Goal: Complete application form

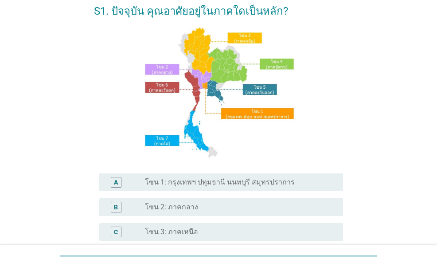
scroll to position [89, 0]
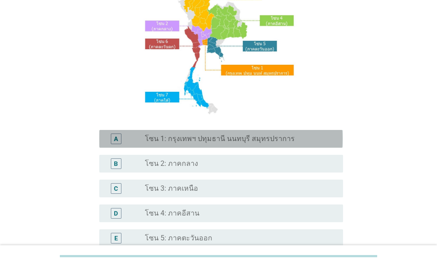
click at [210, 142] on label "โซน 1: กรุงเทพฯ ปทุมธานี นนทบุรี สมุทรปราการ" at bounding box center [220, 138] width 150 height 9
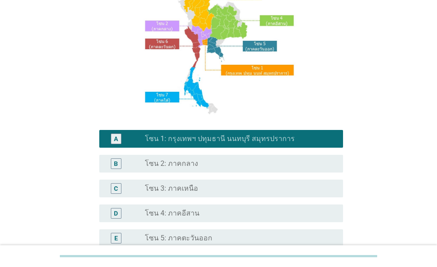
scroll to position [232, 0]
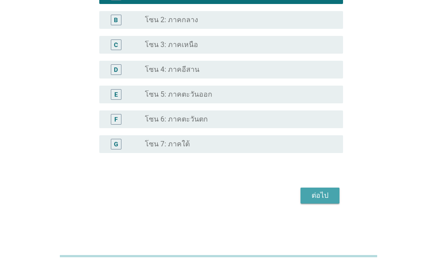
click at [315, 197] on div "ต่อไป" at bounding box center [320, 195] width 25 height 11
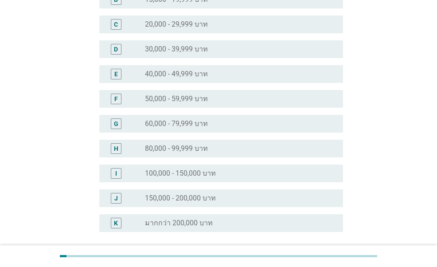
scroll to position [177, 0]
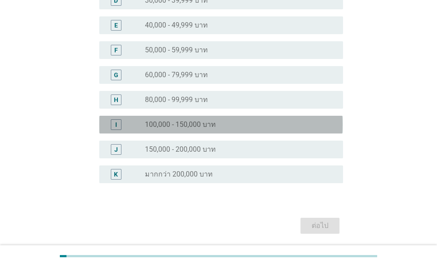
click at [210, 131] on div "I radio_button_unchecked 100,000 - 150,000 บาท" at bounding box center [221, 125] width 244 height 18
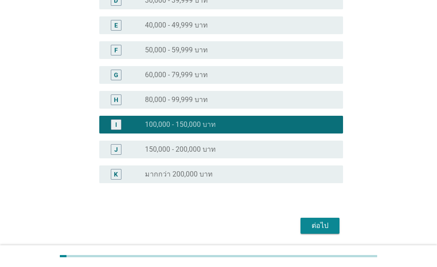
click at [311, 223] on div "ต่อไป" at bounding box center [320, 225] width 25 height 11
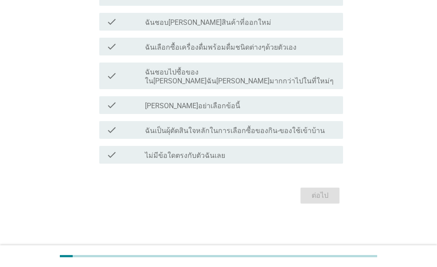
scroll to position [0, 0]
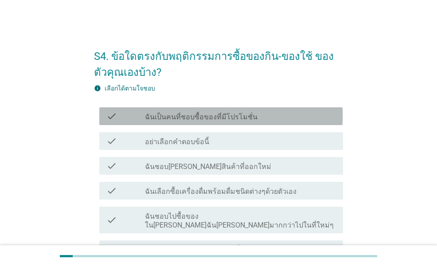
click at [196, 114] on label "ฉันเป็นคนที่ชอบซื้อของที่มีโปรโมชั่น" at bounding box center [201, 117] width 113 height 9
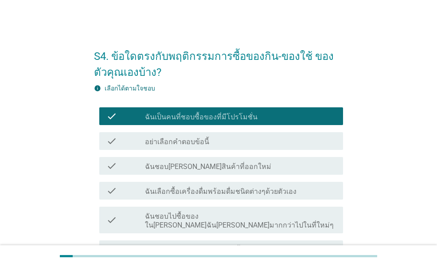
click at [201, 165] on label "ฉันชอบ[PERSON_NAME]สินค้าที่ออกใหม่" at bounding box center [208, 166] width 126 height 9
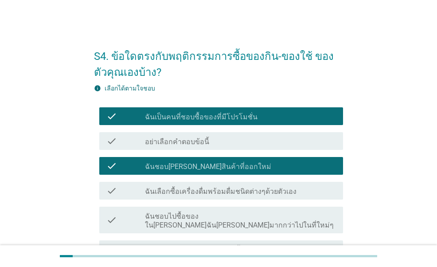
click at [199, 191] on label "ฉันเลือกซื้อเครื่องดื่มพร้อมดื่มชนิดต่างๆด้วยตัวเอง" at bounding box center [221, 191] width 152 height 9
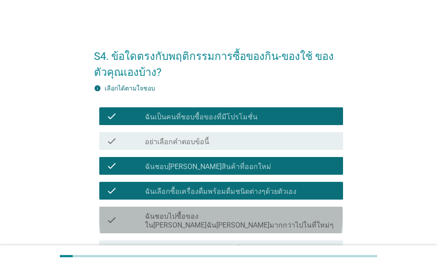
click at [200, 216] on label "ฉันชอบไปซื้อของใน[PERSON_NAME]ฉัน[PERSON_NAME]มากกว่าไปในที่ใหม่ๆ" at bounding box center [240, 221] width 191 height 18
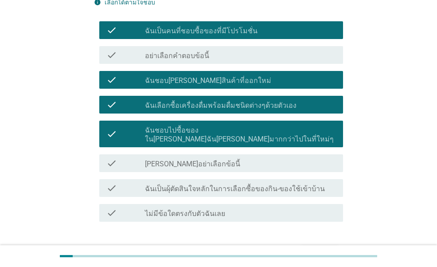
scroll to position [89, 0]
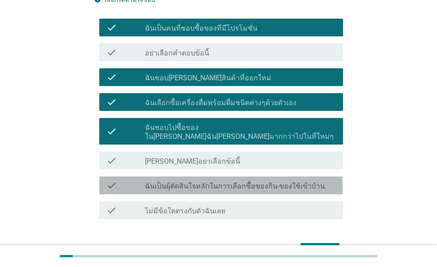
click at [193, 182] on label "ฉันเป็นผุ้ตัดสินใจหลักในการเลือกซื้อของกิน-ของใช้เข้าบ้าน" at bounding box center [235, 186] width 180 height 9
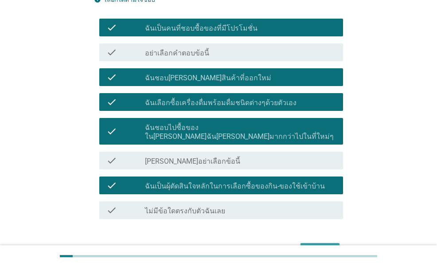
click at [316, 246] on div "ต่อไป" at bounding box center [320, 251] width 25 height 11
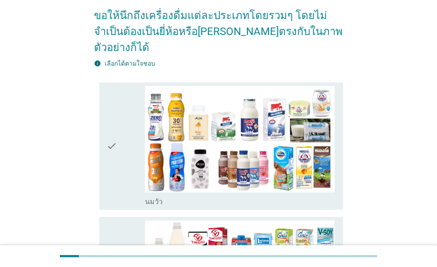
scroll to position [0, 0]
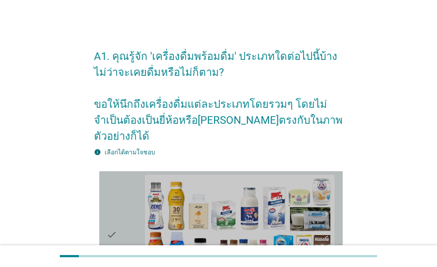
click at [115, 175] on icon "check" at bounding box center [111, 235] width 11 height 121
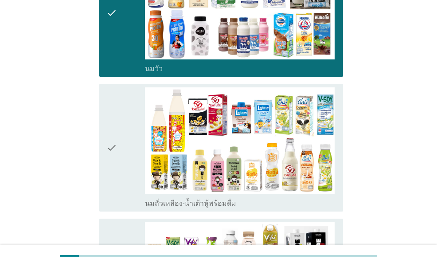
click at [114, 128] on icon "check" at bounding box center [111, 147] width 11 height 121
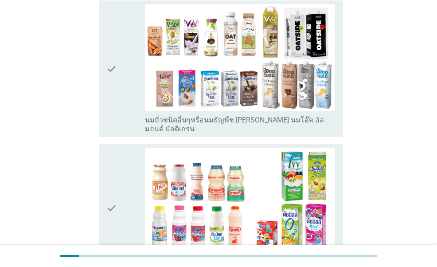
scroll to position [444, 0]
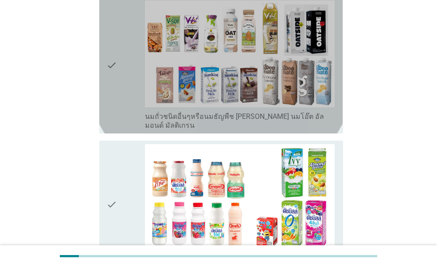
click at [119, 63] on div "check" at bounding box center [125, 65] width 38 height 130
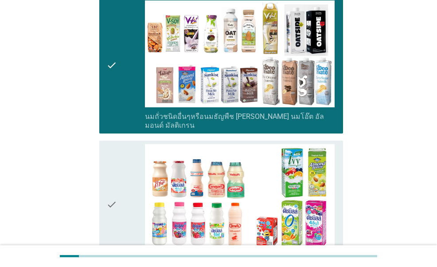
click at [112, 149] on icon "check" at bounding box center [111, 204] width 11 height 121
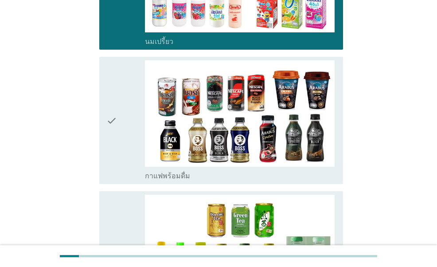
scroll to position [665, 0]
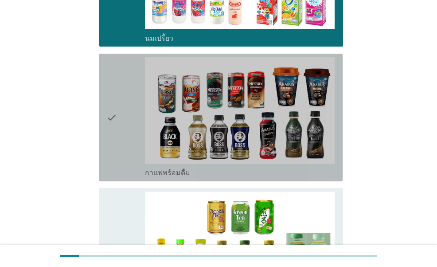
click at [107, 100] on icon "check" at bounding box center [111, 117] width 11 height 121
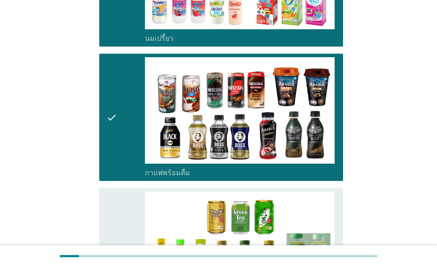
click at [107, 192] on icon "check" at bounding box center [111, 252] width 11 height 121
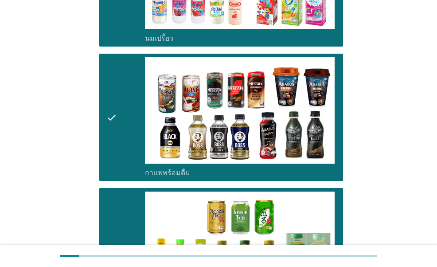
scroll to position [887, 0]
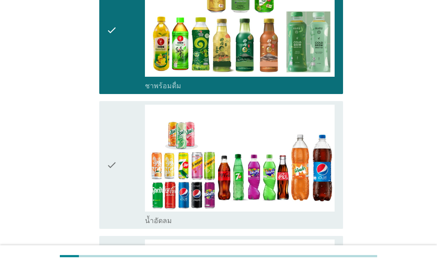
click at [111, 140] on icon "check" at bounding box center [111, 165] width 11 height 121
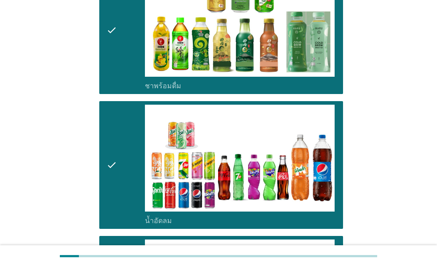
scroll to position [1153, 0]
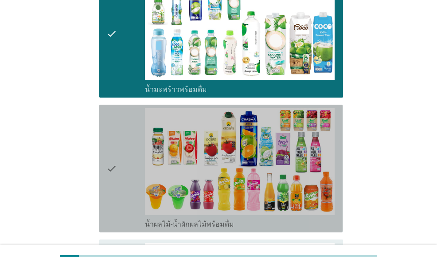
click at [102, 132] on div "check check_box_outline_blank น้ำผลไม้-น้ำผักผลไม้พร้อมดื่ม" at bounding box center [221, 169] width 244 height 128
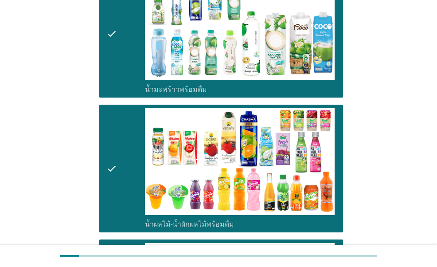
scroll to position [1420, 0]
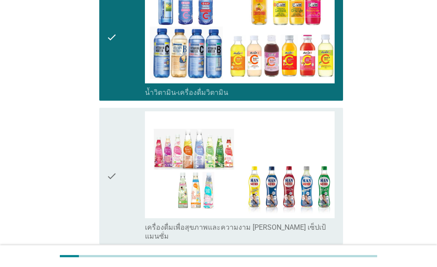
drag, startPoint x: 114, startPoint y: 142, endPoint x: 121, endPoint y: 209, distance: 68.2
click at [114, 142] on icon "check" at bounding box center [111, 176] width 11 height 130
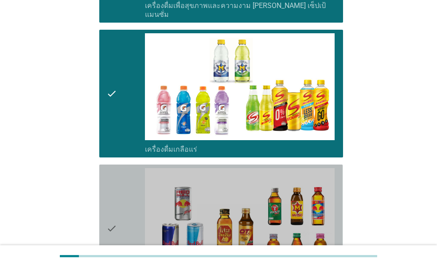
click at [120, 168] on div "check" at bounding box center [125, 228] width 38 height 121
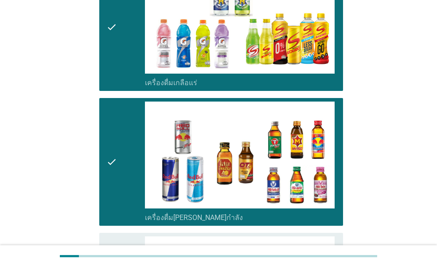
scroll to position [1863, 0]
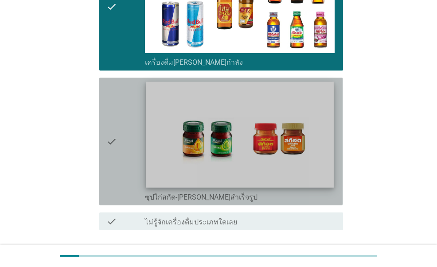
drag, startPoint x: 139, startPoint y: 113, endPoint x: 164, endPoint y: 145, distance: 40.5
click at [138, 113] on div "check" at bounding box center [125, 141] width 38 height 121
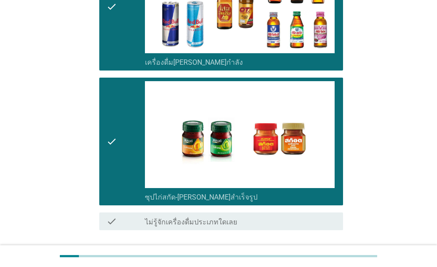
click at [307, 254] on button "ต่อไป" at bounding box center [320, 262] width 39 height 16
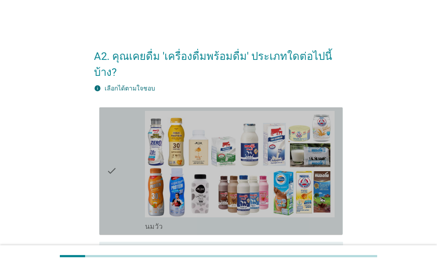
click at [128, 146] on div "check" at bounding box center [125, 171] width 38 height 121
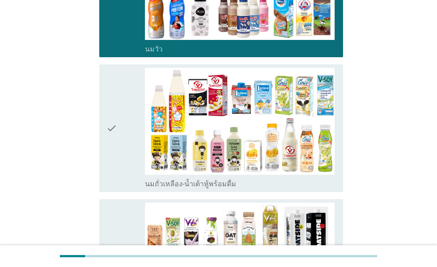
click at [122, 134] on div "check" at bounding box center [125, 128] width 38 height 121
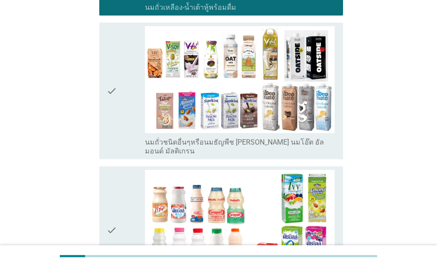
scroll to position [355, 0]
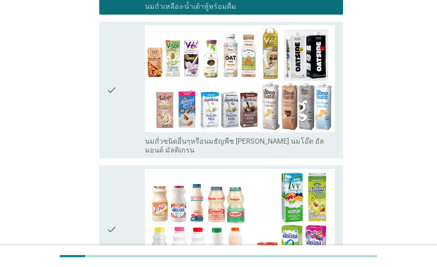
click at [116, 83] on icon "check" at bounding box center [111, 90] width 11 height 130
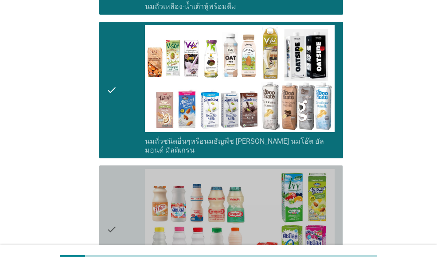
click at [110, 169] on icon "check" at bounding box center [111, 229] width 11 height 121
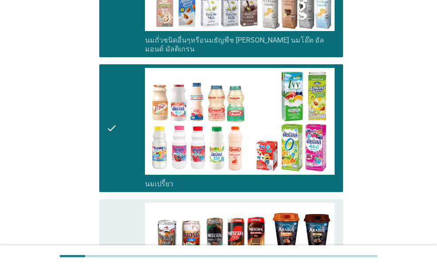
scroll to position [577, 0]
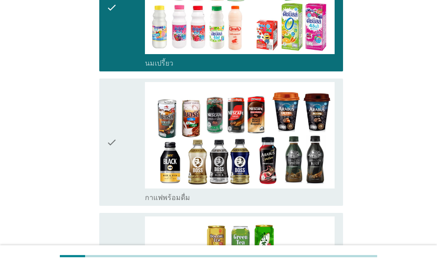
click at [117, 128] on icon "check" at bounding box center [111, 142] width 11 height 121
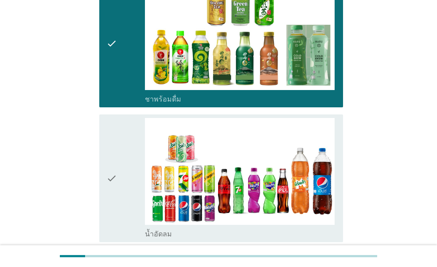
scroll to position [843, 0]
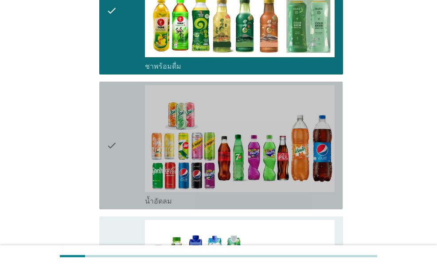
click at [117, 136] on icon "check" at bounding box center [111, 145] width 11 height 121
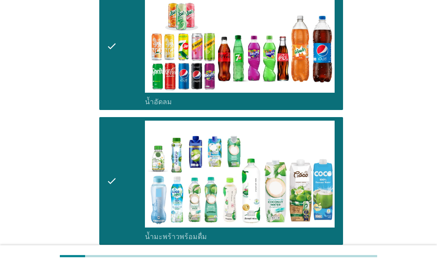
scroll to position [1109, 0]
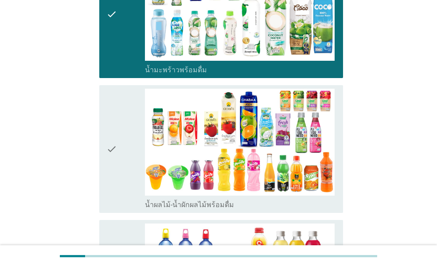
click at [125, 143] on div "check" at bounding box center [125, 149] width 38 height 121
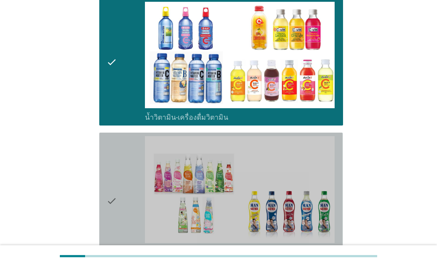
click at [114, 149] on icon "check" at bounding box center [111, 201] width 11 height 130
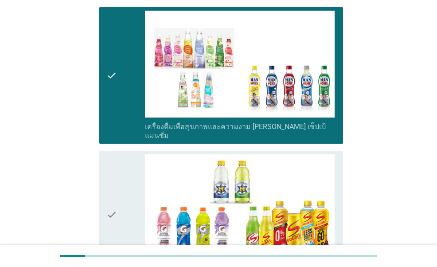
scroll to position [1553, 0]
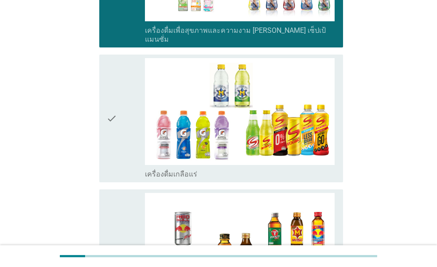
click at [122, 104] on div "check" at bounding box center [125, 118] width 38 height 121
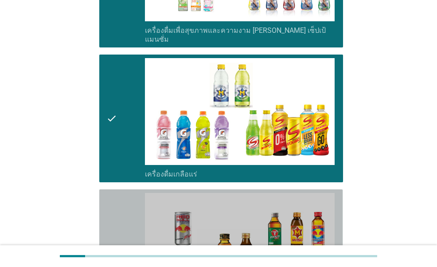
click at [114, 193] on icon "check" at bounding box center [111, 253] width 11 height 121
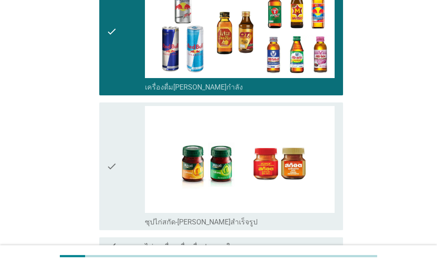
click at [117, 145] on icon "check" at bounding box center [111, 166] width 11 height 121
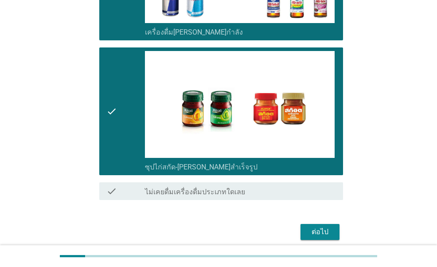
scroll to position [1830, 0]
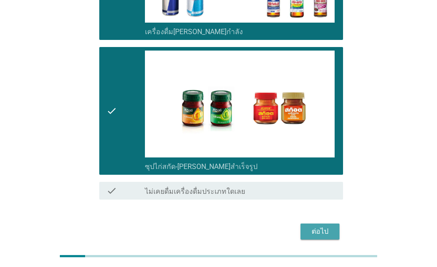
click at [334, 224] on button "ต่อไป" at bounding box center [320, 232] width 39 height 16
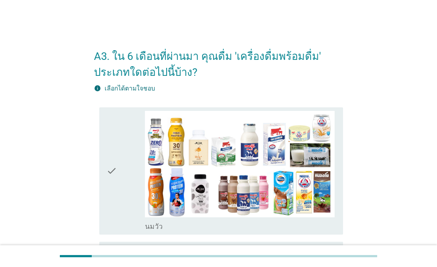
click at [120, 160] on div "check" at bounding box center [125, 171] width 38 height 121
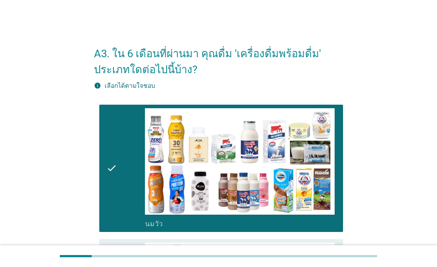
scroll to position [177, 0]
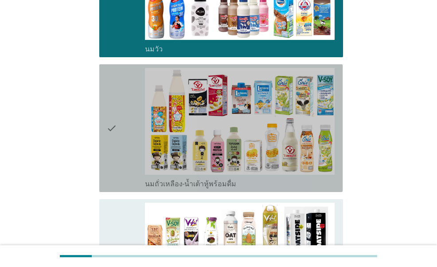
click at [117, 151] on icon "check" at bounding box center [111, 128] width 11 height 121
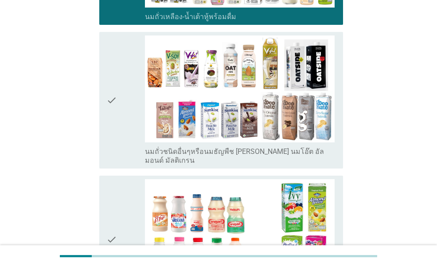
scroll to position [355, 0]
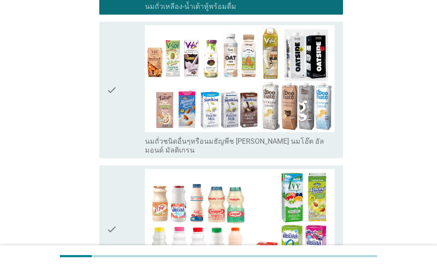
click at [121, 130] on div "check" at bounding box center [125, 90] width 38 height 130
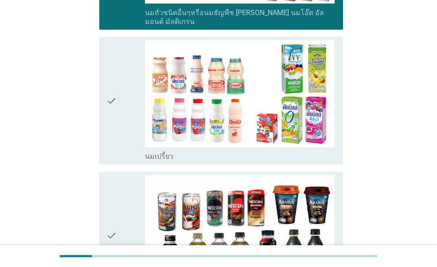
scroll to position [488, 0]
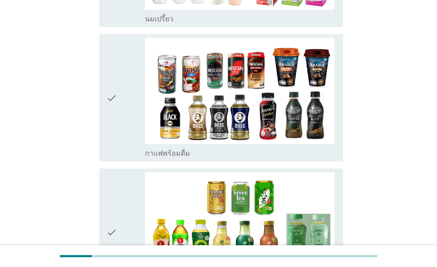
click at [120, 136] on div "check" at bounding box center [125, 98] width 38 height 121
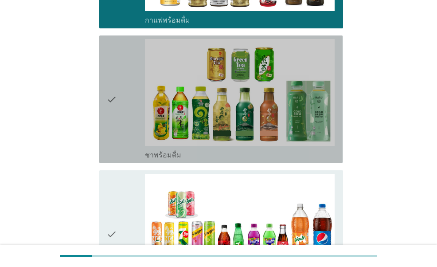
click at [120, 104] on div "check" at bounding box center [125, 99] width 38 height 121
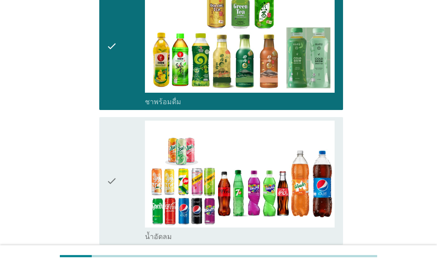
scroll to position [932, 0]
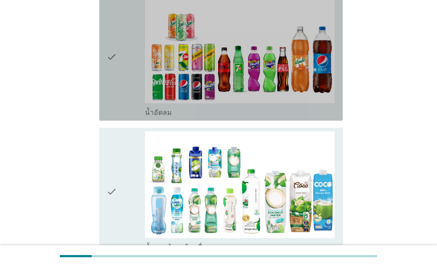
click at [116, 73] on icon "check" at bounding box center [111, 56] width 11 height 121
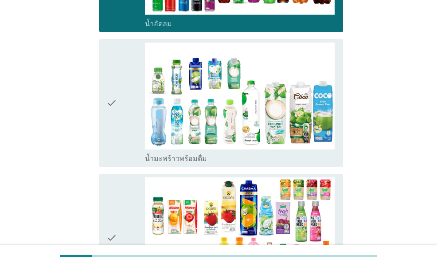
click at [114, 118] on icon "check" at bounding box center [111, 103] width 11 height 121
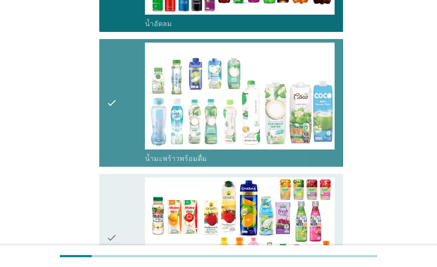
scroll to position [1198, 0]
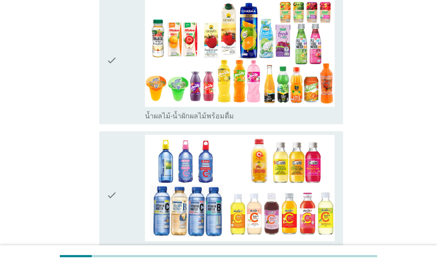
drag, startPoint x: 118, startPoint y: 78, endPoint x: 118, endPoint y: 98, distance: 20.4
click at [119, 77] on div "check" at bounding box center [125, 60] width 38 height 121
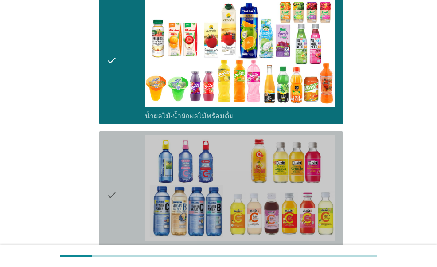
click at [120, 159] on div "check" at bounding box center [125, 195] width 38 height 121
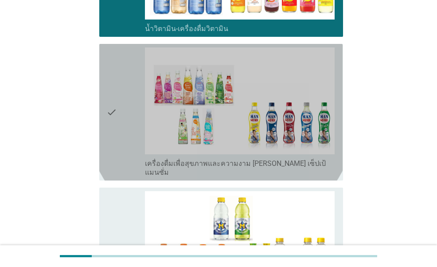
click at [123, 129] on div "check" at bounding box center [125, 112] width 38 height 130
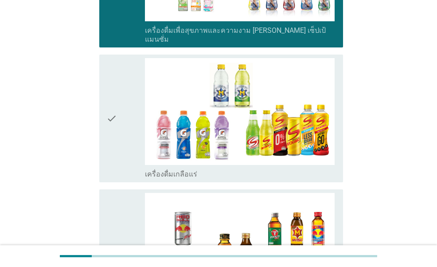
click at [116, 112] on icon "check" at bounding box center [111, 118] width 11 height 121
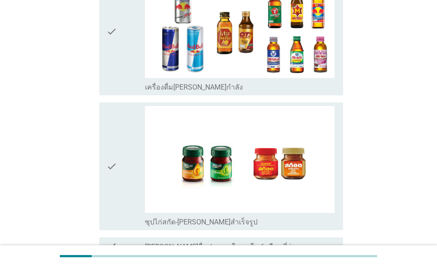
click at [118, 140] on div "check" at bounding box center [125, 166] width 38 height 121
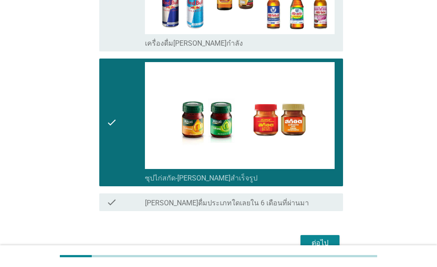
scroll to position [1846, 0]
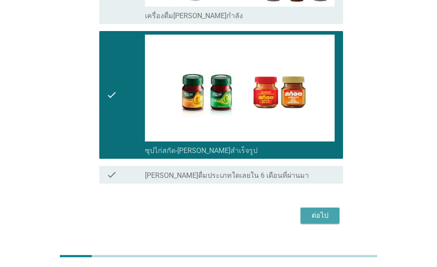
click at [327, 210] on div "ต่อไป" at bounding box center [320, 215] width 25 height 11
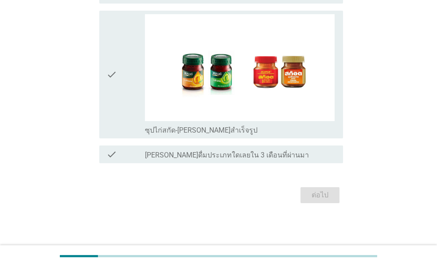
scroll to position [0, 0]
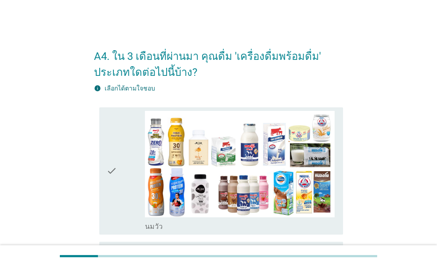
click at [110, 155] on icon "check" at bounding box center [111, 171] width 11 height 121
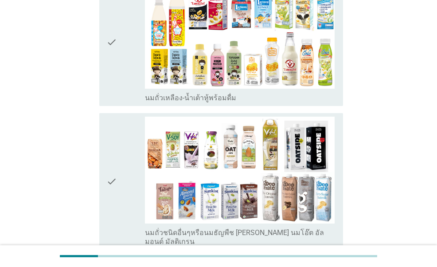
scroll to position [266, 0]
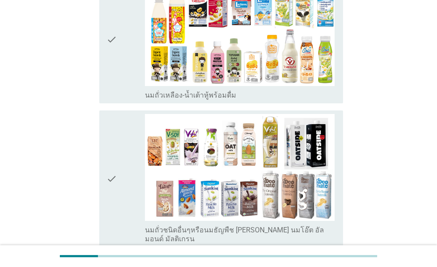
click at [124, 71] on div "check" at bounding box center [125, 39] width 38 height 121
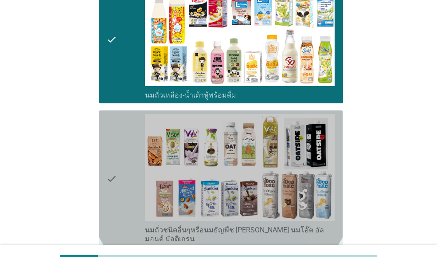
click at [117, 164] on icon "check" at bounding box center [111, 179] width 11 height 130
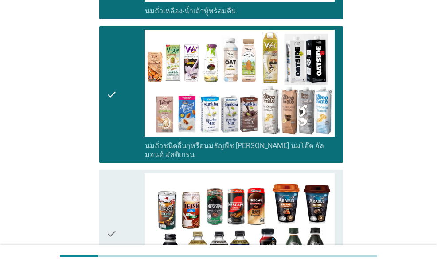
scroll to position [488, 0]
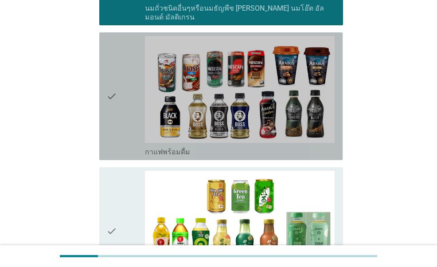
click at [119, 123] on div "check" at bounding box center [125, 96] width 38 height 121
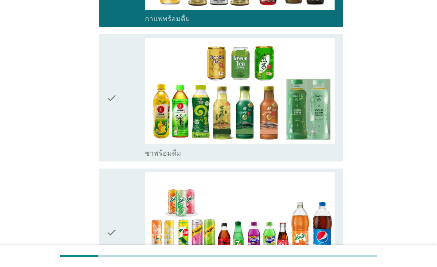
click at [117, 114] on icon "check" at bounding box center [111, 98] width 11 height 121
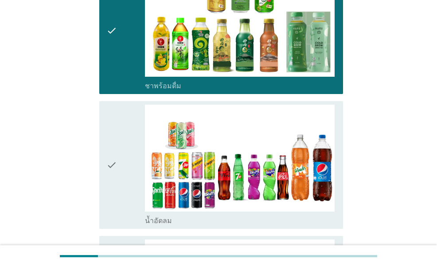
scroll to position [798, 0]
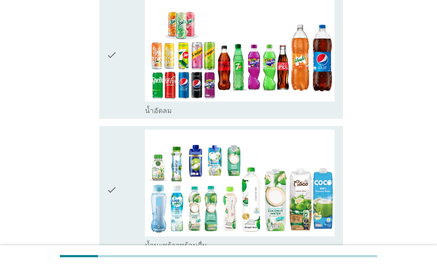
click at [116, 80] on icon "check" at bounding box center [111, 55] width 11 height 121
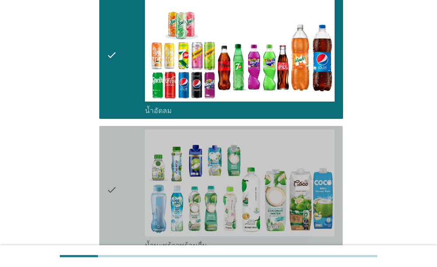
click at [110, 165] on icon "check" at bounding box center [111, 190] width 11 height 121
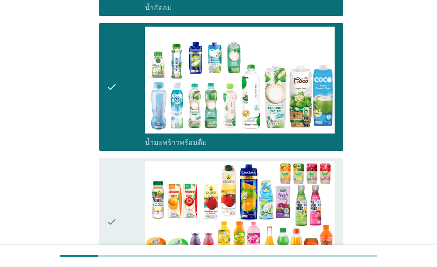
scroll to position [1020, 0]
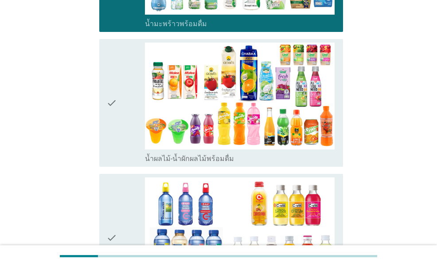
click at [116, 126] on icon "check" at bounding box center [111, 103] width 11 height 121
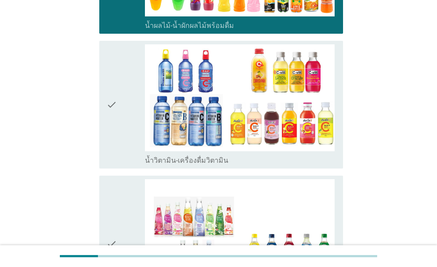
click at [119, 108] on div "check" at bounding box center [125, 104] width 38 height 121
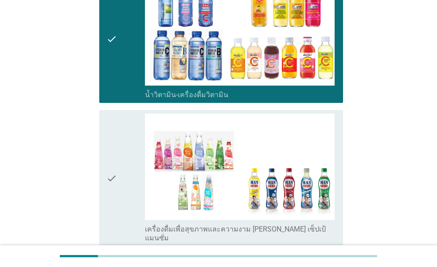
scroll to position [1331, 0]
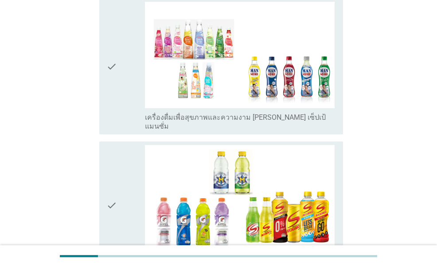
click at [117, 102] on div "check" at bounding box center [125, 67] width 38 height 130
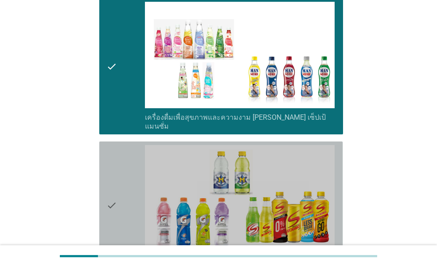
click at [118, 168] on div "check" at bounding box center [125, 205] width 38 height 121
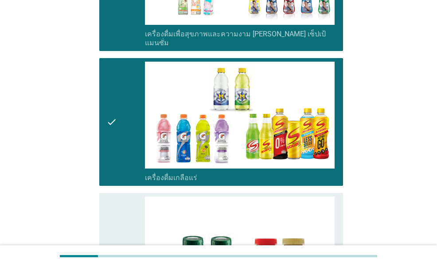
scroll to position [1508, 0]
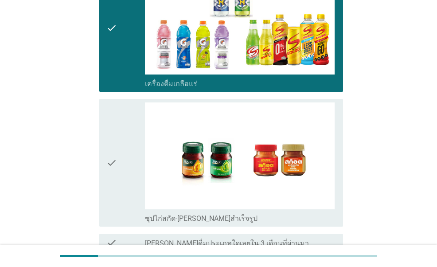
click at [120, 138] on div "check" at bounding box center [125, 162] width 38 height 121
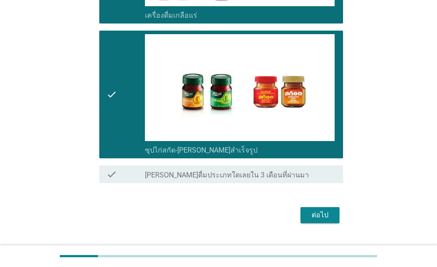
scroll to position [1577, 0]
click at [327, 210] on div "ต่อไป" at bounding box center [320, 215] width 25 height 11
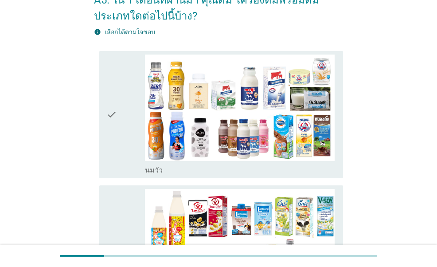
scroll to position [133, 0]
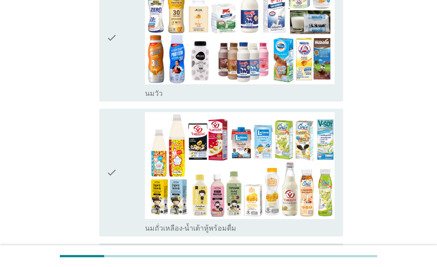
click at [118, 104] on div "check check_box_outline_blank [PERSON_NAME]" at bounding box center [218, 38] width 249 height 135
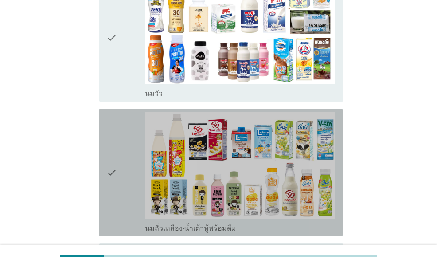
click at [116, 134] on icon "check" at bounding box center [111, 172] width 11 height 121
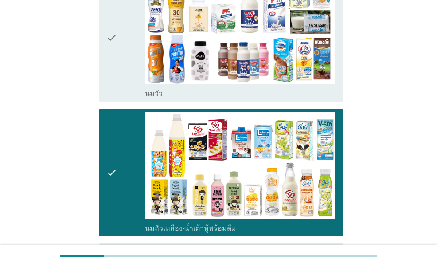
drag, startPoint x: 120, startPoint y: 71, endPoint x: 120, endPoint y: 85, distance: 14.2
click at [120, 71] on div "check" at bounding box center [125, 38] width 38 height 121
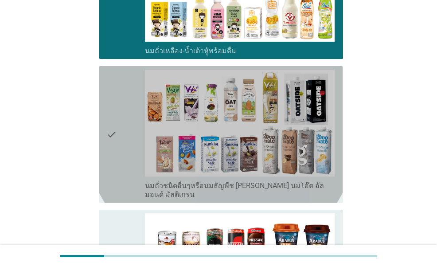
click at [116, 121] on icon "check" at bounding box center [111, 135] width 11 height 130
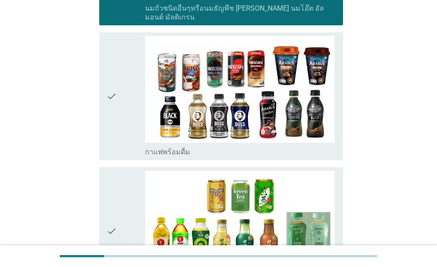
drag, startPoint x: 108, startPoint y: 104, endPoint x: 106, endPoint y: 154, distance: 49.7
click at [108, 105] on icon "check" at bounding box center [111, 96] width 11 height 121
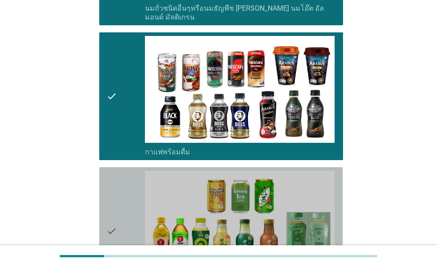
click at [107, 196] on icon "check" at bounding box center [111, 231] width 11 height 121
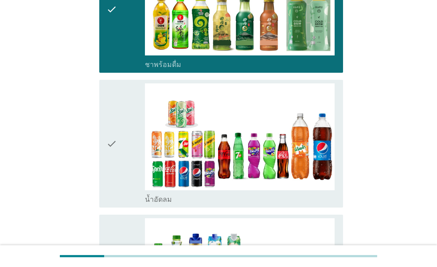
click at [106, 154] on icon "check" at bounding box center [111, 143] width 11 height 121
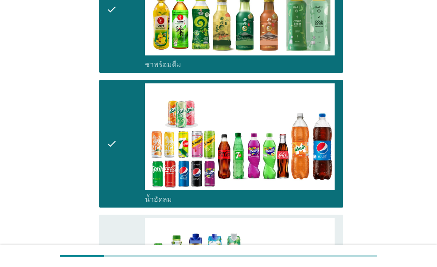
scroll to position [887, 0]
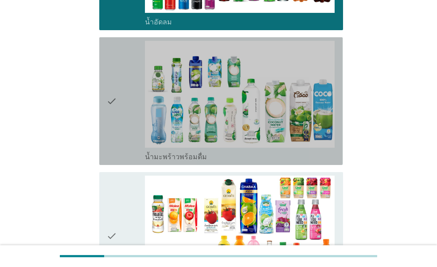
click at [113, 113] on icon "check" at bounding box center [111, 101] width 11 height 121
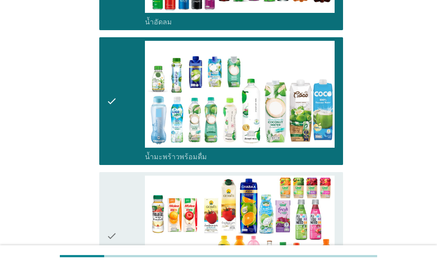
click at [116, 178] on icon "check" at bounding box center [111, 236] width 11 height 121
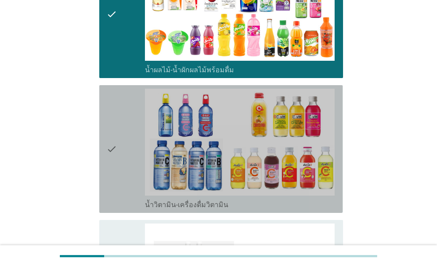
click at [115, 149] on icon "check" at bounding box center [111, 149] width 11 height 121
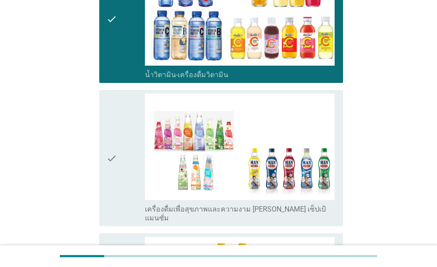
scroll to position [1286, 0]
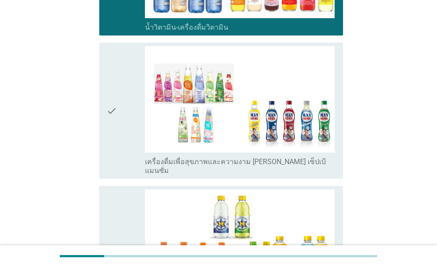
drag, startPoint x: 116, startPoint y: 110, endPoint x: 111, endPoint y: 175, distance: 65.0
click at [116, 111] on icon "check" at bounding box center [111, 111] width 11 height 130
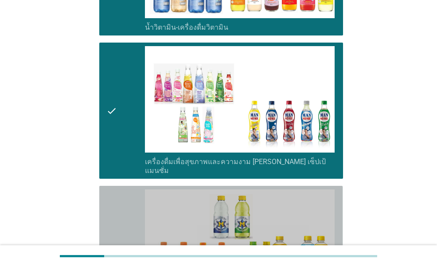
click at [111, 202] on icon "check" at bounding box center [111, 249] width 11 height 121
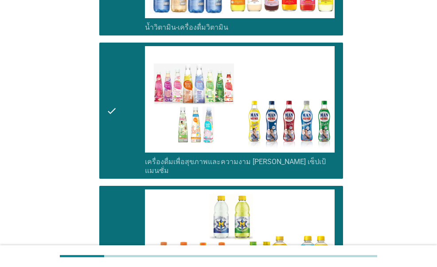
scroll to position [1553, 0]
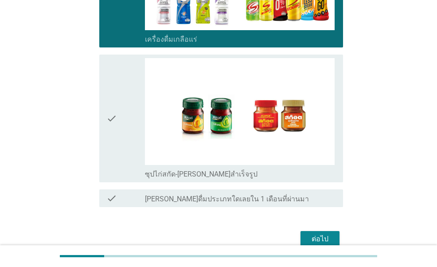
click at [325, 234] on div "ต่อไป" at bounding box center [320, 239] width 25 height 11
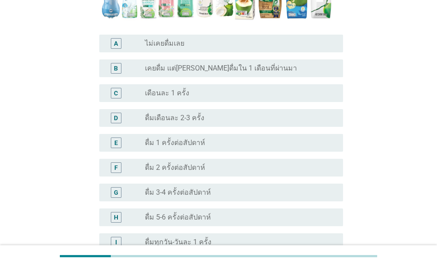
scroll to position [311, 0]
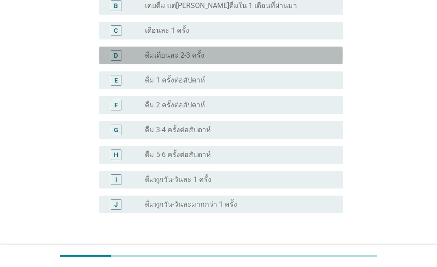
click at [206, 50] on div "radio_button_unchecked ดื่มเดือนละ 2-3 ครั้ง" at bounding box center [240, 55] width 191 height 11
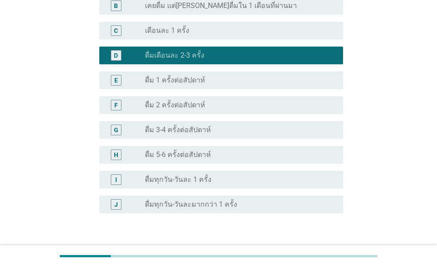
click at [330, 251] on div "ต่อไป" at bounding box center [320, 256] width 25 height 11
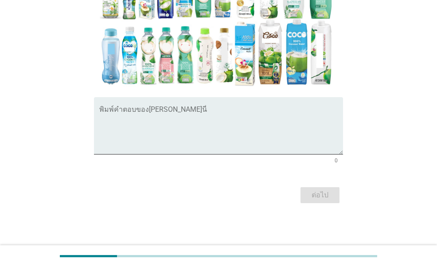
scroll to position [0, 0]
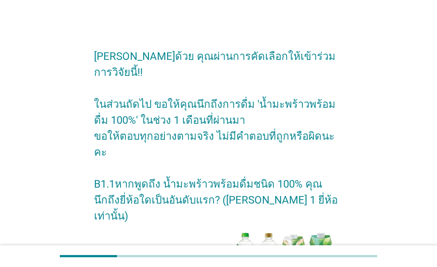
click at [67, 87] on div "[PERSON_NAME]ด้วย คุณผ่านการคัดเลือกให้เข้าร่วมการวิจัยนี้!! ในส่วนถัดไป ขอให้ค…" at bounding box center [218, 261] width 395 height 459
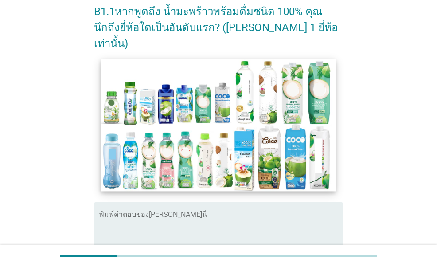
scroll to position [177, 0]
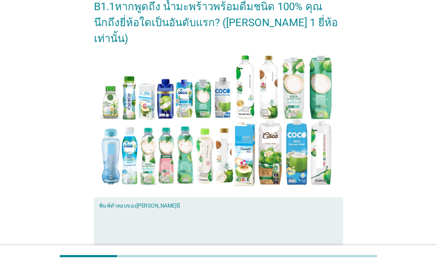
click at [191, 208] on textarea "พิมพ์คำตอบของคุณ ที่นี่" at bounding box center [221, 231] width 244 height 47
type textarea "แ"
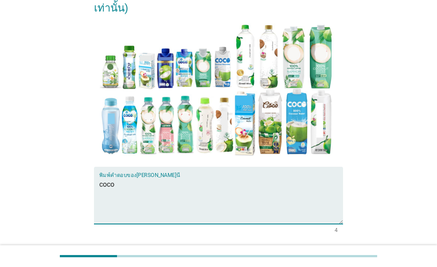
scroll to position [222, 0]
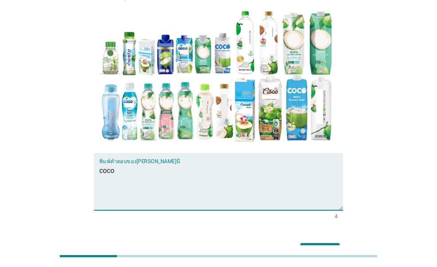
type textarea "coco"
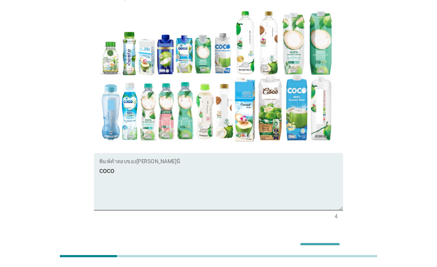
click at [312, 246] on div "ต่อไป" at bounding box center [320, 251] width 25 height 11
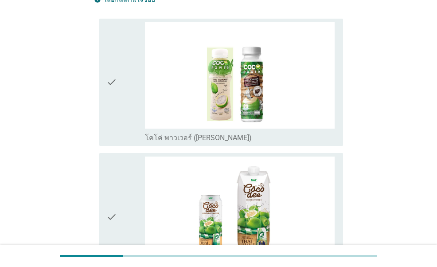
click at [134, 119] on div "check" at bounding box center [125, 82] width 38 height 121
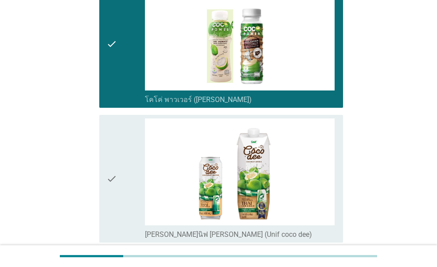
scroll to position [177, 0]
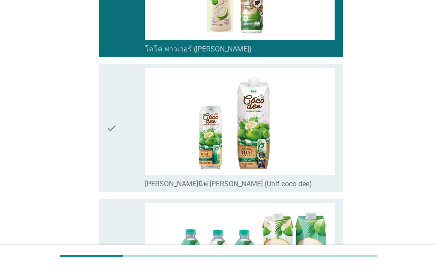
click at [127, 126] on div "check" at bounding box center [125, 128] width 38 height 121
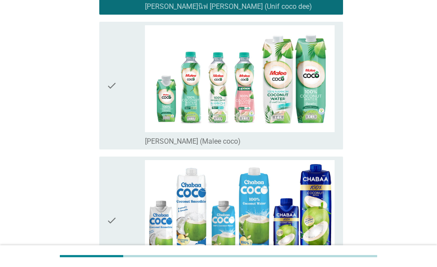
click at [127, 126] on div "check" at bounding box center [125, 85] width 38 height 121
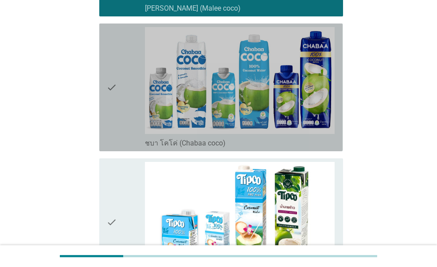
click at [126, 118] on div "check" at bounding box center [125, 87] width 38 height 121
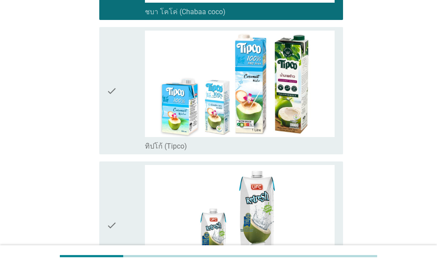
scroll to position [621, 0]
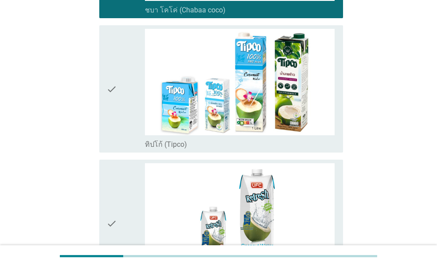
click at [126, 118] on div "check" at bounding box center [125, 89] width 38 height 121
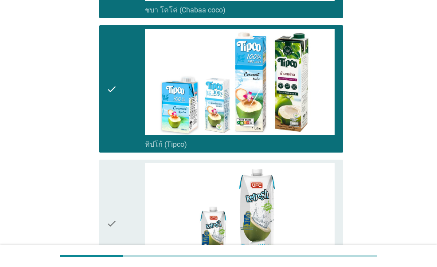
scroll to position [754, 0]
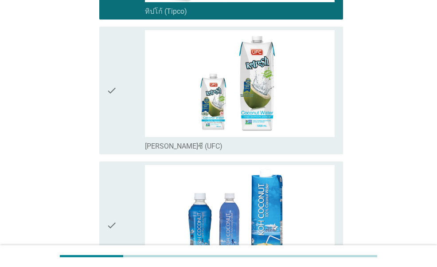
click at [126, 113] on div "check" at bounding box center [125, 90] width 38 height 121
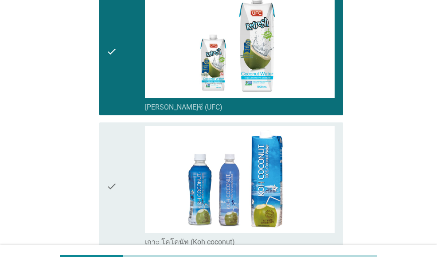
scroll to position [843, 0]
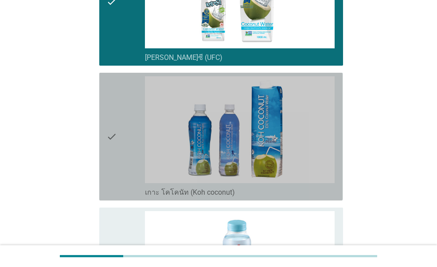
click at [113, 118] on icon "check" at bounding box center [111, 136] width 11 height 121
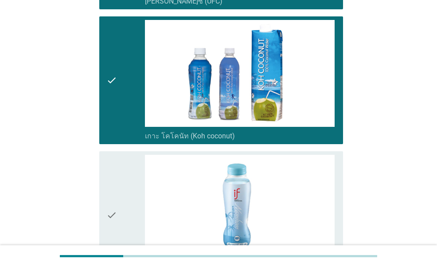
scroll to position [1020, 0]
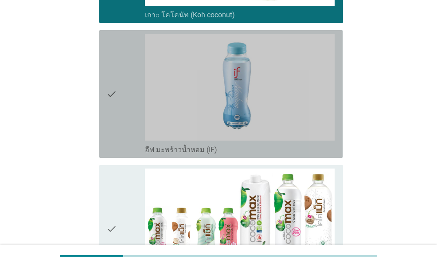
click at [113, 120] on icon "check" at bounding box center [111, 94] width 11 height 121
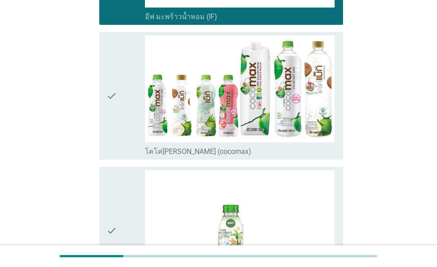
click at [115, 119] on icon "check" at bounding box center [111, 95] width 11 height 121
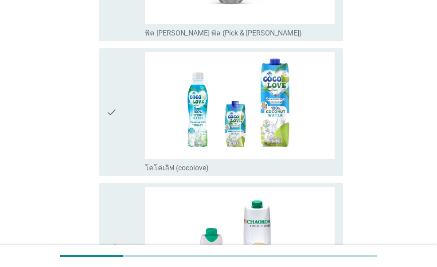
scroll to position [1464, 0]
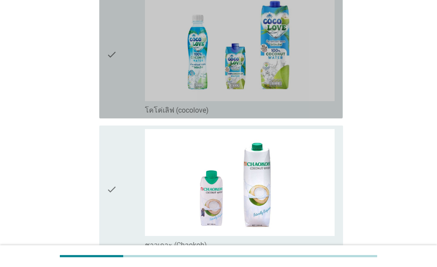
click at [119, 98] on div "check" at bounding box center [125, 54] width 38 height 121
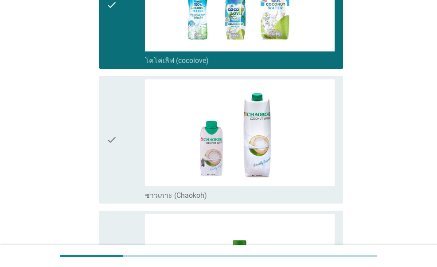
scroll to position [1597, 0]
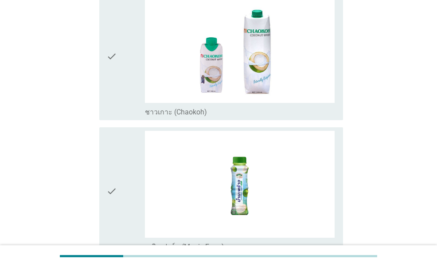
click at [123, 89] on div "check" at bounding box center [125, 56] width 38 height 121
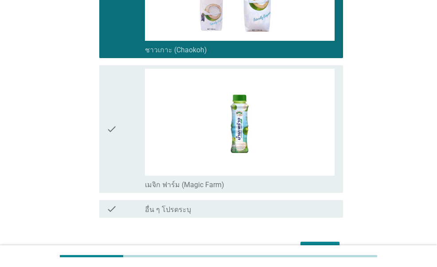
scroll to position [1711, 0]
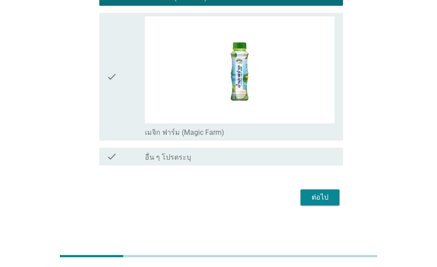
click at [120, 106] on div "check" at bounding box center [125, 76] width 38 height 121
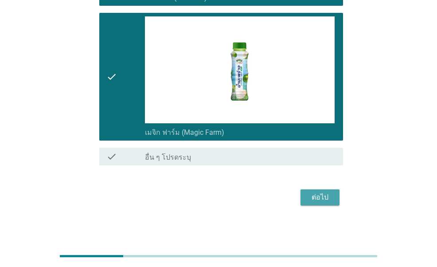
click at [311, 196] on div "ต่อไป" at bounding box center [320, 197] width 25 height 11
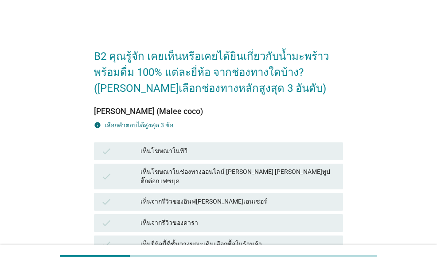
click at [187, 106] on div "[PERSON_NAME] (Malee coco) info เลือกคําตอบได้สูงสุด 3 ข้อ check เห็นโฆษณาในทีว…" at bounding box center [218, 271] width 249 height 350
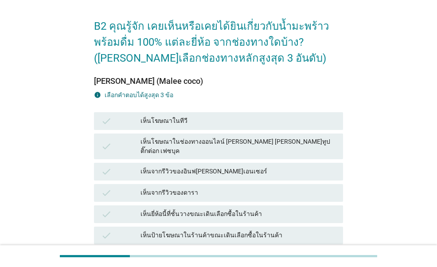
scroll to position [44, 0]
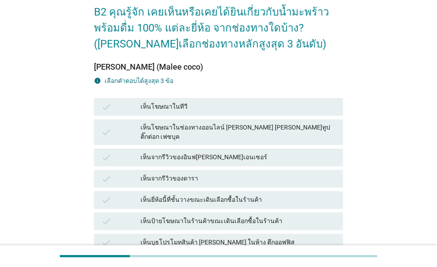
click at [204, 126] on div "เห็นโฆษณาในช่องทางออนไลน์ [PERSON_NAME] [PERSON_NAME]ทูป ติ๊กต่อก เฟซบุค" at bounding box center [239, 132] width 196 height 19
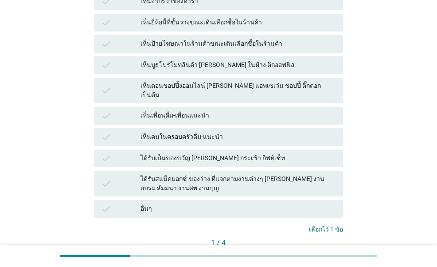
scroll to position [89, 0]
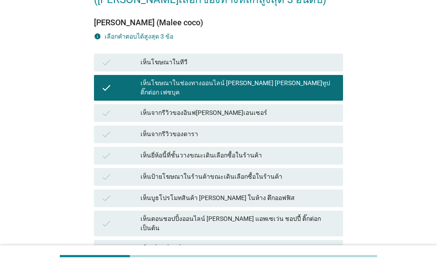
drag, startPoint x: 206, startPoint y: 192, endPoint x: 207, endPoint y: 181, distance: 10.7
click at [206, 193] on div "เห็นบูธโปรโมทสินค้า [PERSON_NAME] ในห้าง ตึกออฟฟิส" at bounding box center [239, 198] width 196 height 11
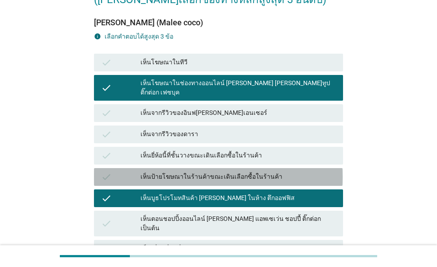
click at [208, 172] on div "เห็นป้ายโฆษณาในร้านค้าขณะเดินเลือกซื้อในร้านค้า" at bounding box center [239, 177] width 196 height 11
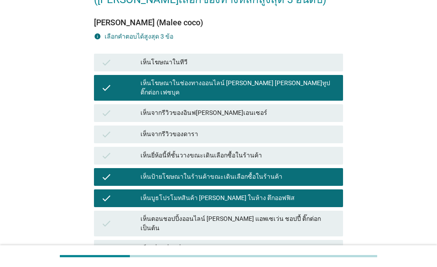
click at [208, 152] on div "เห็นยี่ห้อนี้ที่ชั้นวางขณะเดินเลือกซื้อในร้านค้า" at bounding box center [239, 155] width 196 height 11
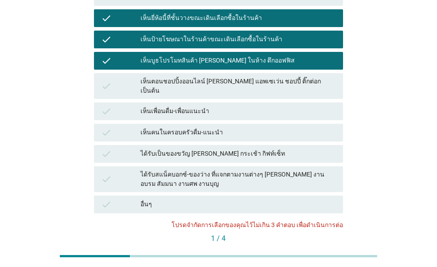
scroll to position [177, 0]
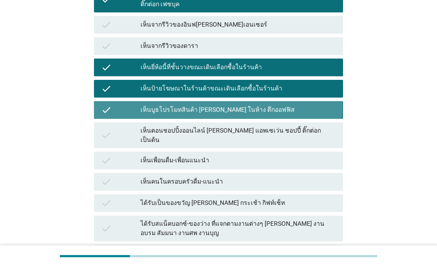
drag, startPoint x: 237, startPoint y: 104, endPoint x: 240, endPoint y: 113, distance: 9.0
click at [237, 105] on div "เห็นบูธโปรโมทสินค้า [PERSON_NAME] ในห้าง ตึกออฟฟิส" at bounding box center [239, 110] width 196 height 11
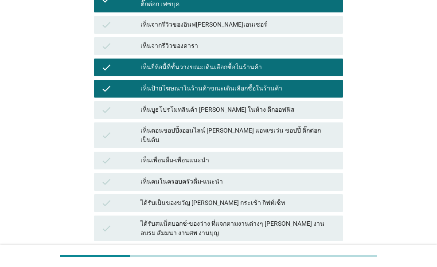
scroll to position [266, 0]
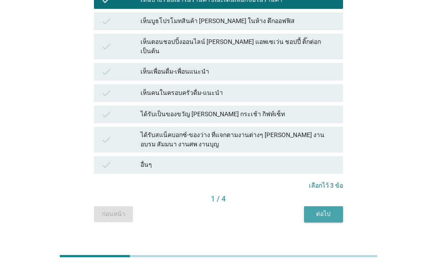
click at [309, 206] on button "ต่อไป" at bounding box center [323, 214] width 39 height 16
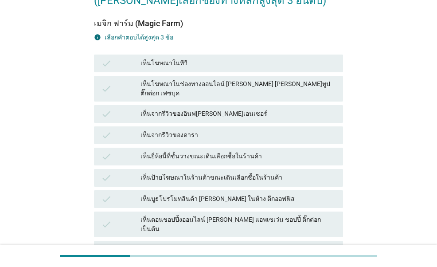
scroll to position [89, 0]
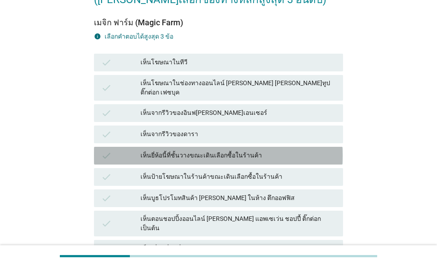
click at [198, 150] on div "เห็นยี่ห้อนี้ที่ชั้นวางขณะเดินเลือกซื้อในร้านค้า" at bounding box center [239, 155] width 196 height 11
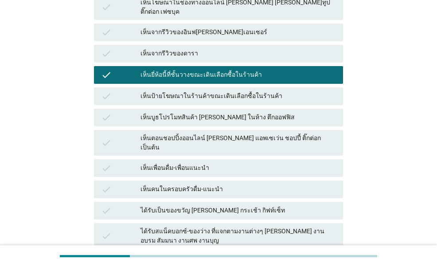
scroll to position [266, 0]
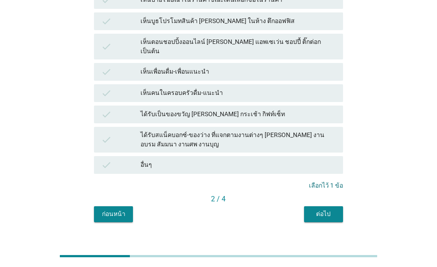
click at [309, 206] on button "ต่อไป" at bounding box center [323, 214] width 39 height 16
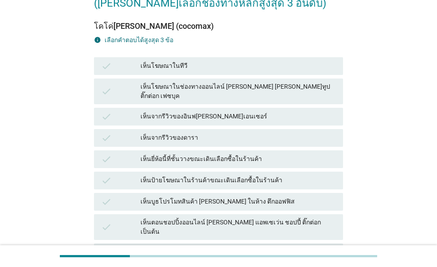
scroll to position [89, 0]
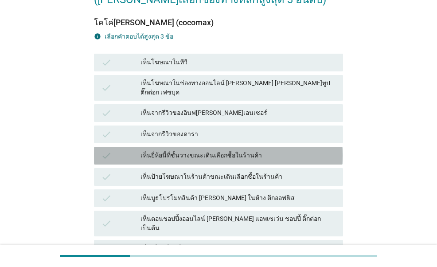
drag, startPoint x: 193, startPoint y: 145, endPoint x: 200, endPoint y: 169, distance: 25.2
click at [194, 150] on div "เห็นยี่ห้อนี้ที่ชั้นวางขณะเดินเลือกซื้อในร้านค้า" at bounding box center [239, 155] width 196 height 11
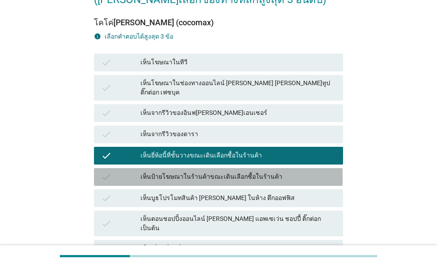
click at [200, 172] on div "เห็นป้ายโฆษณาในร้านค้าขณะเดินเลือกซื้อในร้านค้า" at bounding box center [239, 177] width 196 height 11
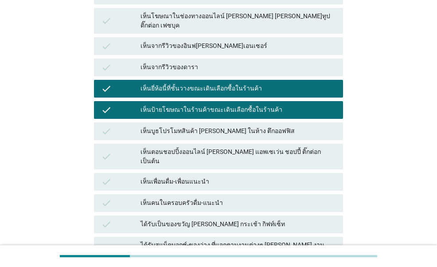
scroll to position [266, 0]
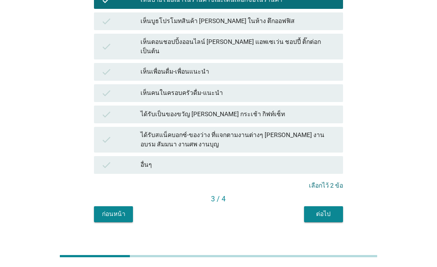
click at [318, 209] on div "ต่อไป" at bounding box center [323, 213] width 25 height 9
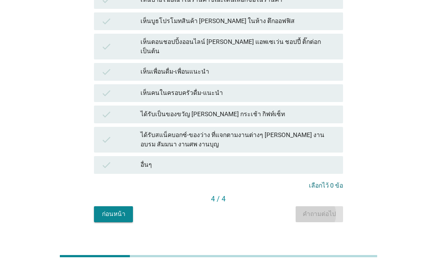
scroll to position [0, 0]
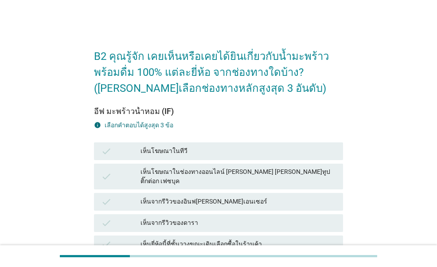
click at [194, 173] on div "เห็นโฆษณาในช่องทางออนไลน์ [PERSON_NAME] [PERSON_NAME]ทูป ติ๊กต่อก เฟซบุค" at bounding box center [239, 176] width 196 height 19
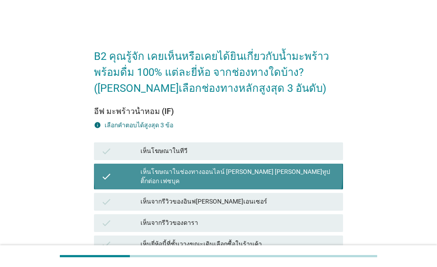
scroll to position [133, 0]
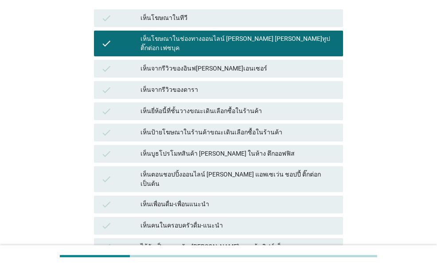
click at [245, 106] on div "เห็นยี่ห้อนี้ที่ชั้นวางขณะเดินเลือกซื้อในร้านค้า" at bounding box center [239, 111] width 196 height 11
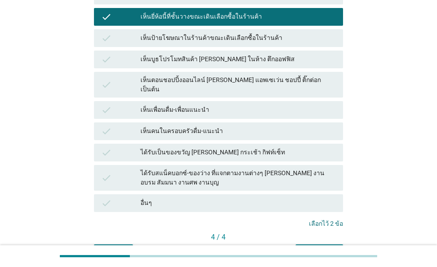
scroll to position [266, 0]
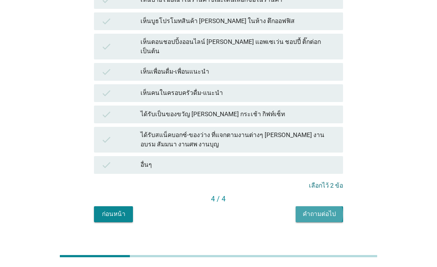
click at [331, 209] on div "คำถามต่อไป" at bounding box center [319, 213] width 33 height 9
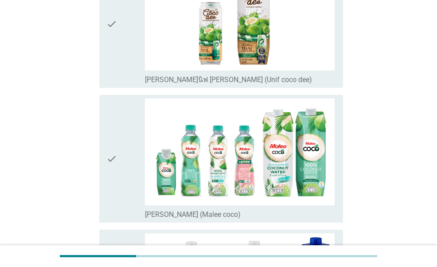
scroll to position [0, 0]
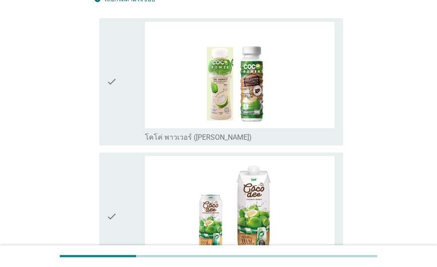
scroll to position [89, 0]
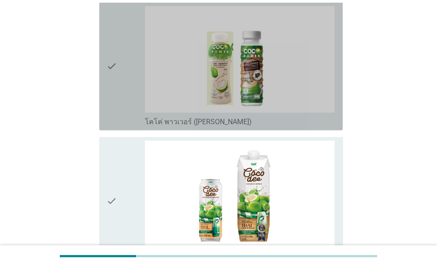
click at [193, 112] on div "check_box_outline_blank โคโค่ พาวเวอร์ ([PERSON_NAME])" at bounding box center [240, 66] width 191 height 121
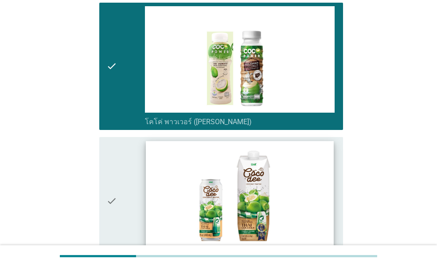
click at [194, 163] on img at bounding box center [240, 195] width 188 height 106
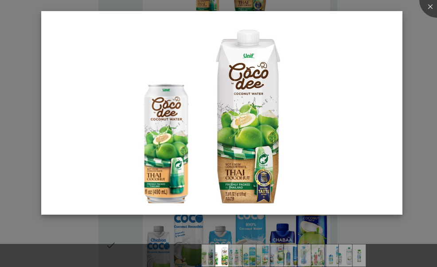
scroll to position [311, 0]
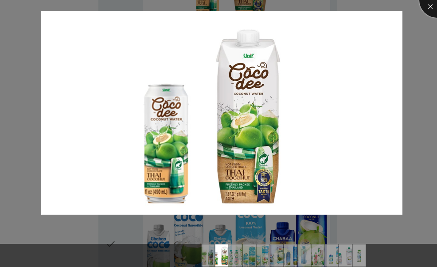
drag, startPoint x: 428, startPoint y: 7, endPoint x: 370, endPoint y: 24, distance: 60.6
click at [426, 7] on div at bounding box center [437, -1] width 35 height 35
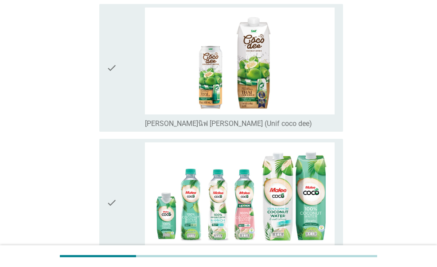
click at [106, 96] on icon "check" at bounding box center [111, 68] width 11 height 121
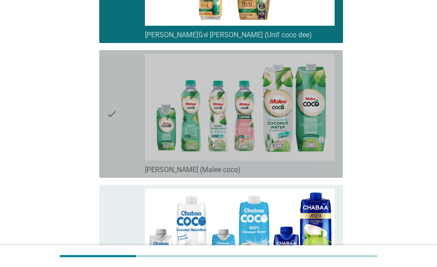
click at [118, 104] on div "check" at bounding box center [125, 114] width 38 height 121
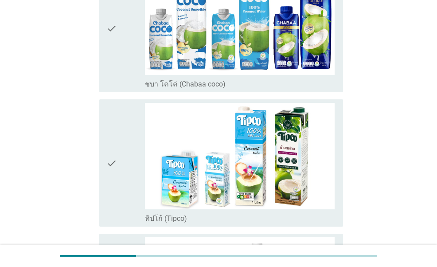
scroll to position [532, 0]
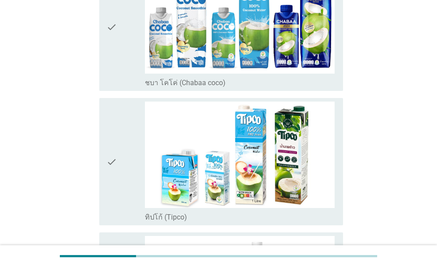
click at [126, 67] on div "check" at bounding box center [125, 27] width 38 height 121
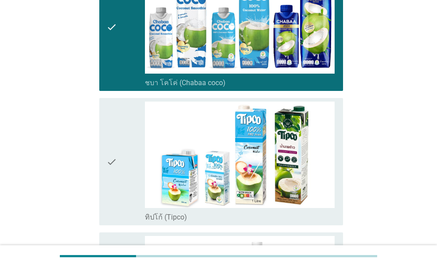
click at [124, 137] on div "check" at bounding box center [125, 162] width 38 height 121
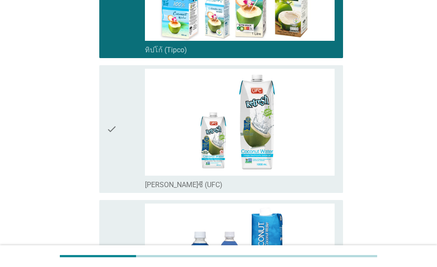
scroll to position [710, 0]
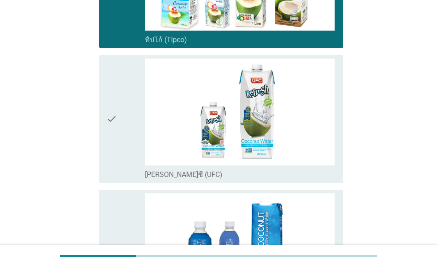
click at [126, 141] on div "check" at bounding box center [125, 119] width 38 height 121
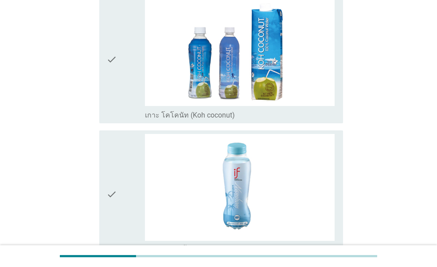
scroll to position [932, 0]
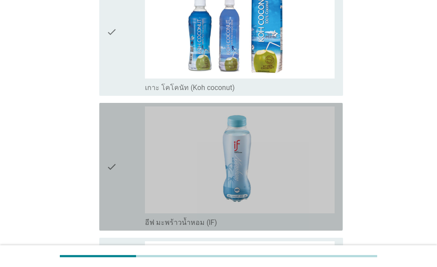
click at [124, 142] on div "check" at bounding box center [125, 166] width 38 height 121
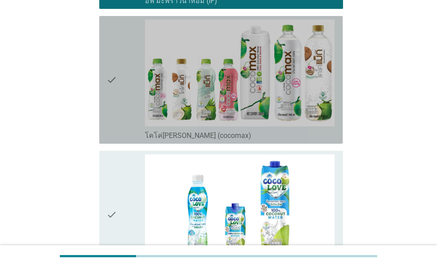
click at [115, 98] on icon "check" at bounding box center [111, 80] width 11 height 121
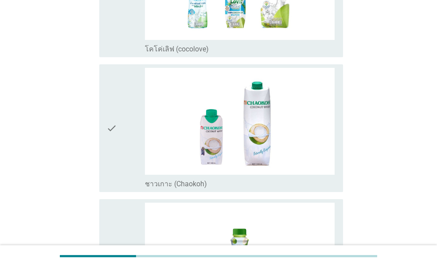
scroll to position [1375, 0]
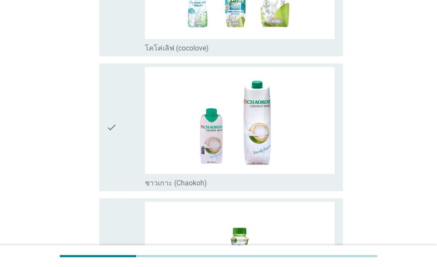
click at [122, 115] on div "check" at bounding box center [125, 127] width 38 height 121
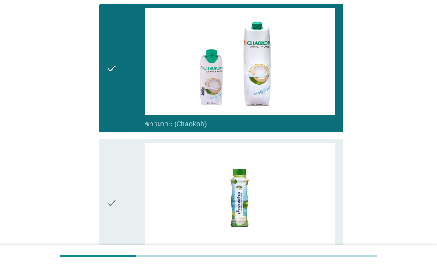
scroll to position [1561, 0]
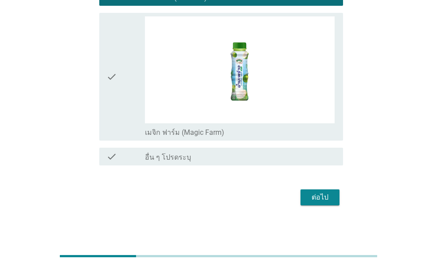
click at [127, 90] on div "check" at bounding box center [125, 76] width 38 height 121
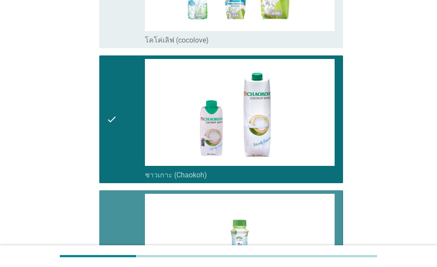
drag, startPoint x: 113, startPoint y: 215, endPoint x: 120, endPoint y: 210, distance: 8.5
click at [114, 215] on icon "check" at bounding box center [111, 254] width 11 height 121
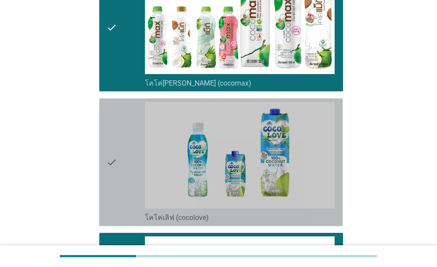
click at [118, 161] on div "check" at bounding box center [125, 162] width 38 height 121
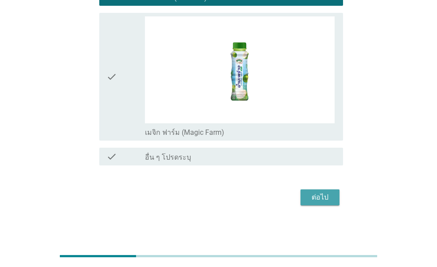
click at [315, 193] on div "ต่อไป" at bounding box center [320, 197] width 25 height 11
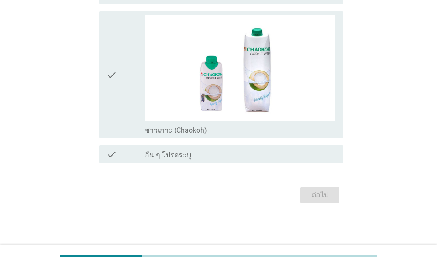
scroll to position [0, 0]
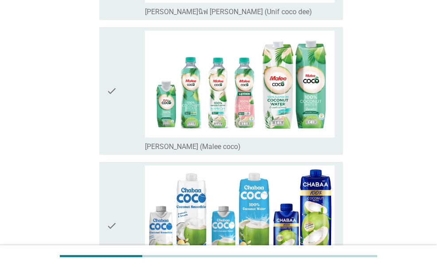
scroll to position [355, 0]
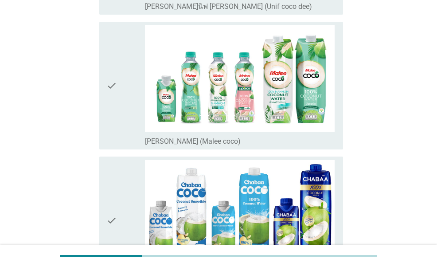
click at [126, 101] on div "check" at bounding box center [125, 85] width 38 height 121
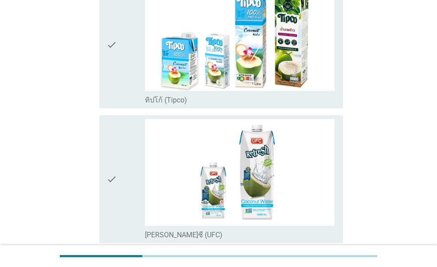
click at [121, 81] on div "check" at bounding box center [125, 44] width 38 height 121
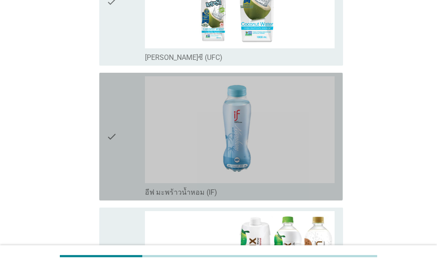
click at [130, 101] on div "check" at bounding box center [125, 136] width 38 height 121
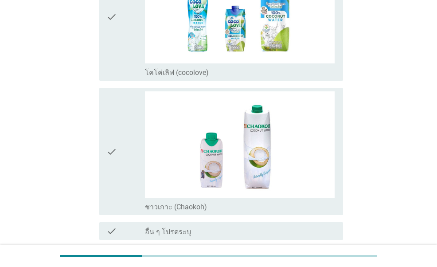
scroll to position [1307, 0]
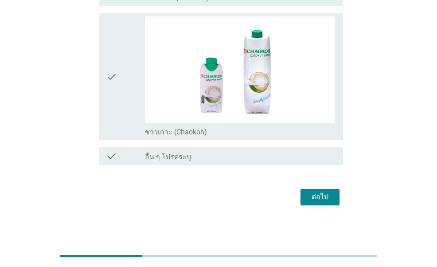
click at [320, 196] on div "ต่อไป" at bounding box center [320, 197] width 25 height 11
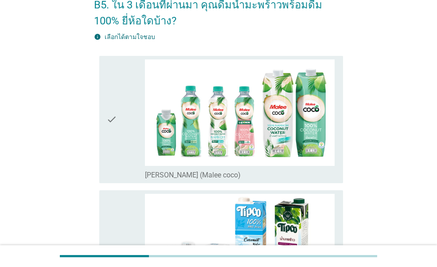
scroll to position [133, 0]
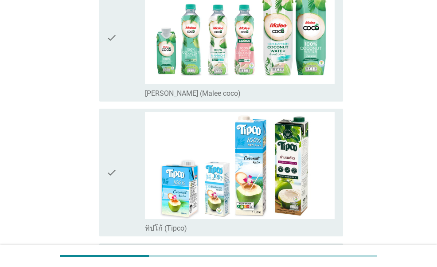
click at [115, 90] on icon "check" at bounding box center [111, 38] width 11 height 121
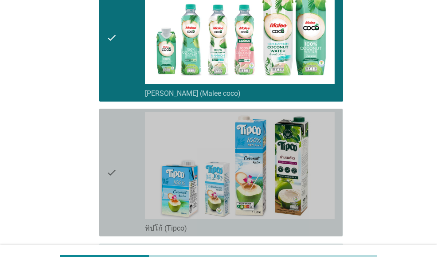
click at [122, 150] on div "check" at bounding box center [125, 172] width 38 height 121
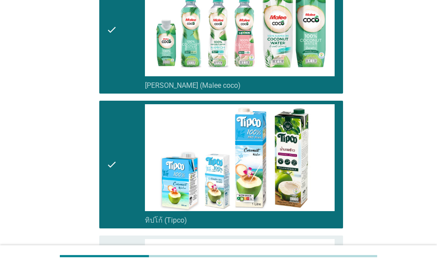
scroll to position [365, 0]
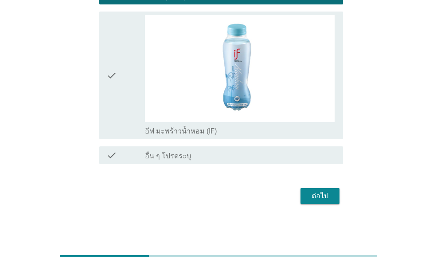
click at [113, 94] on icon "check" at bounding box center [111, 75] width 11 height 121
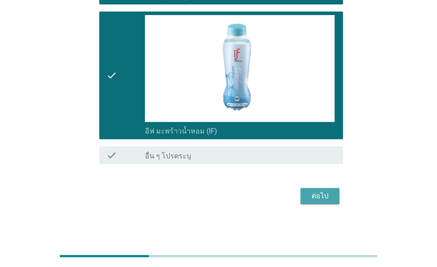
click at [317, 193] on div "ต่อไป" at bounding box center [320, 196] width 25 height 11
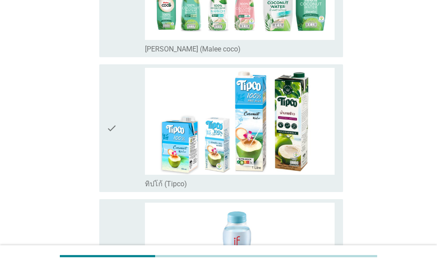
scroll to position [89, 0]
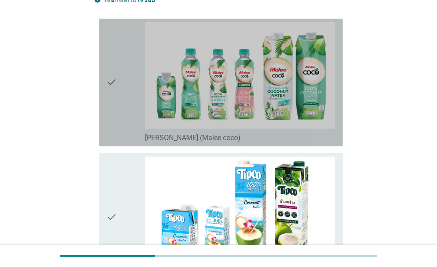
click at [117, 106] on icon "check" at bounding box center [111, 82] width 11 height 121
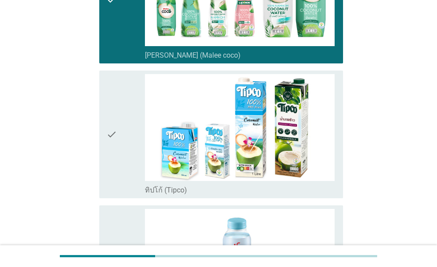
scroll to position [266, 0]
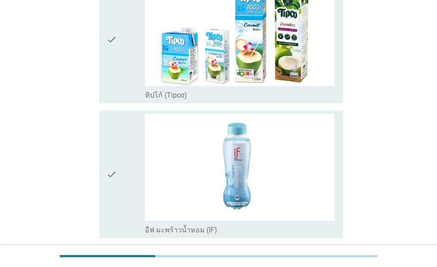
click at [118, 92] on div "check" at bounding box center [125, 39] width 38 height 121
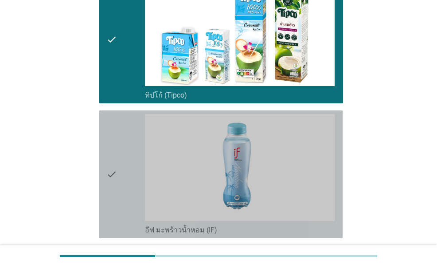
click at [137, 173] on div "check" at bounding box center [125, 174] width 38 height 121
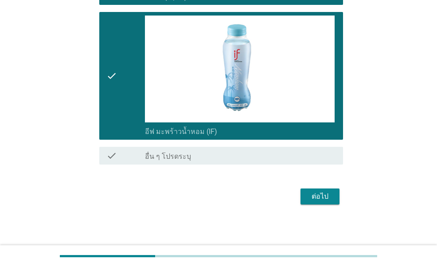
scroll to position [365, 0]
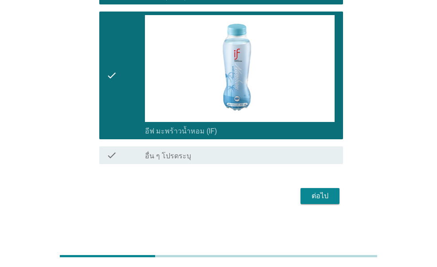
click at [312, 197] on div "ต่อไป" at bounding box center [320, 196] width 25 height 11
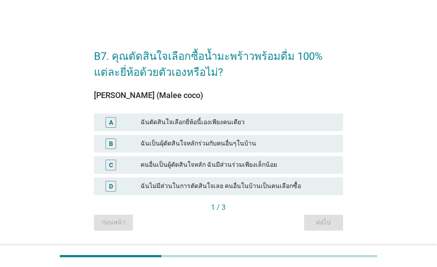
click at [257, 123] on div "ฉันตัดสินใจเลือกยี่ห้อนี้เองเพียงคนเดียว" at bounding box center [239, 122] width 196 height 11
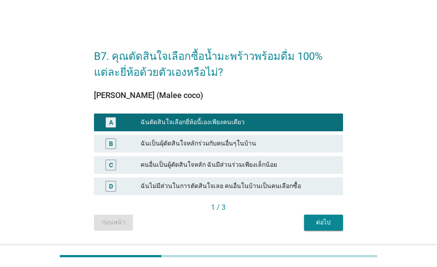
click at [336, 225] on div "ต่อไป" at bounding box center [323, 222] width 25 height 9
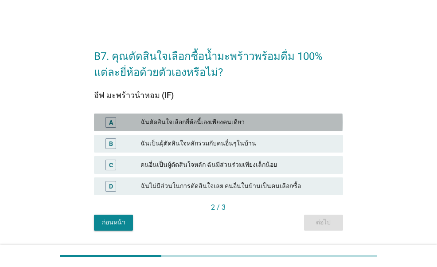
click at [252, 121] on div "ฉันตัดสินใจเลือกยี่ห้อนี้เองเพียงคนเดียว" at bounding box center [239, 122] width 196 height 11
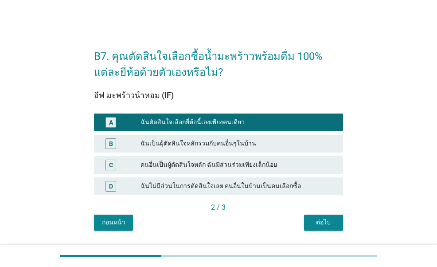
click at [323, 230] on button "ต่อไป" at bounding box center [323, 223] width 39 height 16
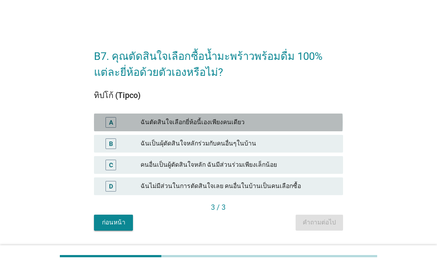
click at [248, 118] on div "ฉันตัดสินใจเลือกยี่ห้อนี้เองเพียงคนเดียว" at bounding box center [239, 122] width 196 height 11
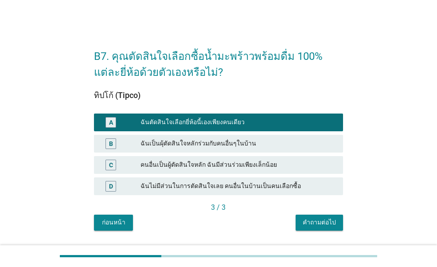
click at [320, 227] on div "คำถามต่อไป" at bounding box center [319, 222] width 33 height 9
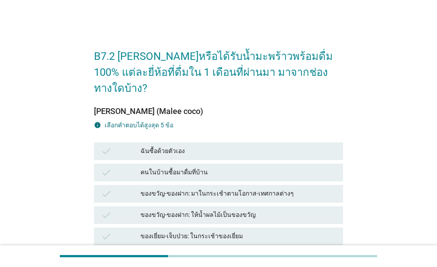
click at [33, 148] on div "B7.2 [PERSON_NAME]หรือได้รับน้ำมะพร้าวพร้อมดื่ม 100% แต่ละยี่ห้อที่ดื่มใน 1 เดื…" at bounding box center [218, 255] width 395 height 447
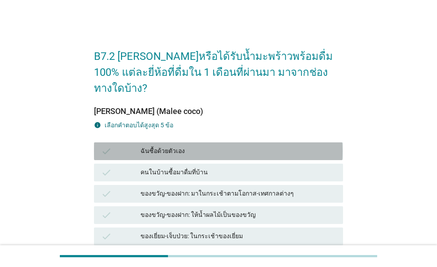
click at [211, 142] on div "check ฉันซื้อด้วยตัวเอง" at bounding box center [218, 151] width 249 height 18
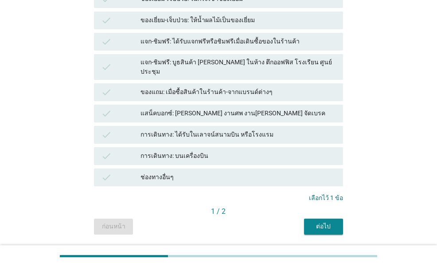
scroll to position [242, 0]
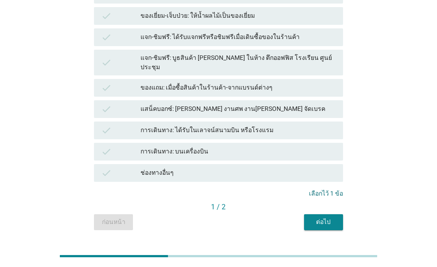
click at [320, 217] on div "ต่อไป" at bounding box center [323, 221] width 25 height 9
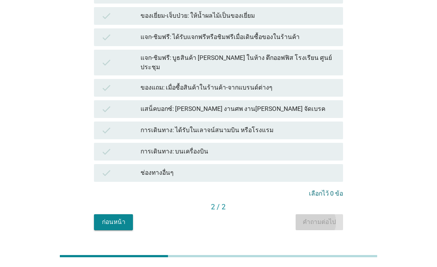
scroll to position [0, 0]
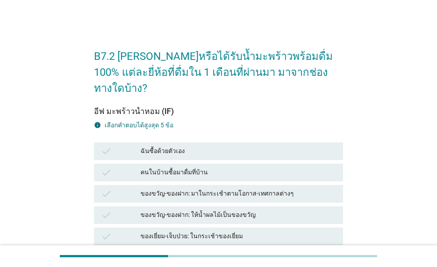
drag, startPoint x: 213, startPoint y: 127, endPoint x: 216, endPoint y: 132, distance: 5.4
click at [213, 142] on div "check ฉันซื้อด้วยตัวเอง" at bounding box center [218, 151] width 249 height 18
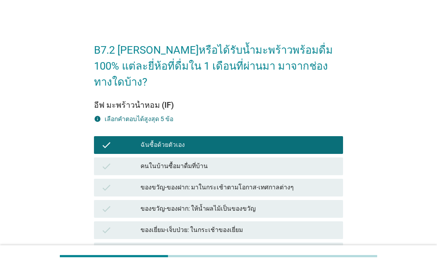
scroll to position [222, 0]
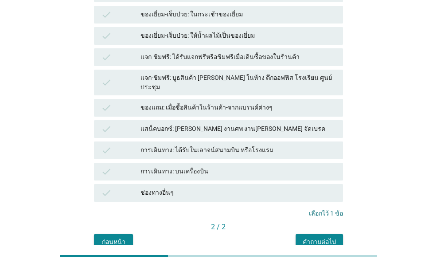
click at [334, 237] on div "คำถามต่อไป" at bounding box center [319, 241] width 33 height 9
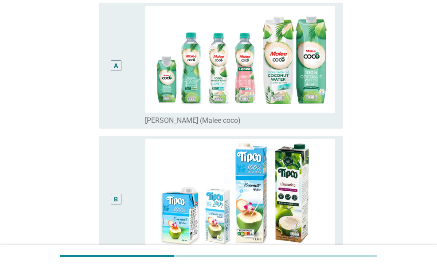
scroll to position [44, 0]
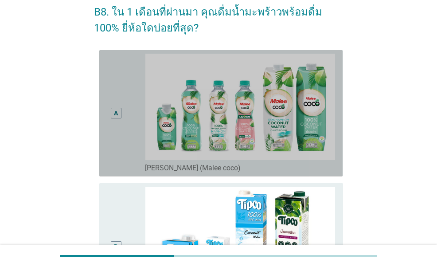
click at [122, 134] on div "A" at bounding box center [115, 113] width 19 height 119
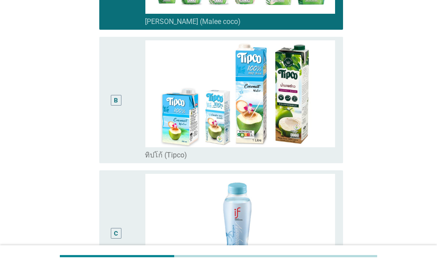
scroll to position [355, 0]
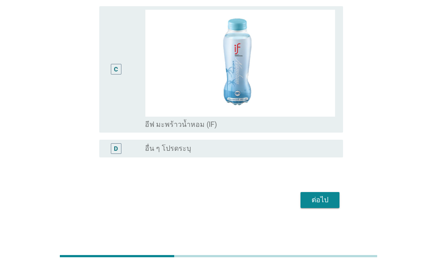
click at [315, 195] on div "ต่อไป" at bounding box center [320, 200] width 25 height 11
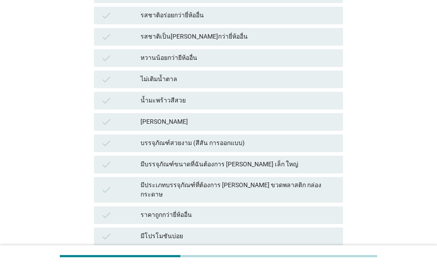
scroll to position [444, 0]
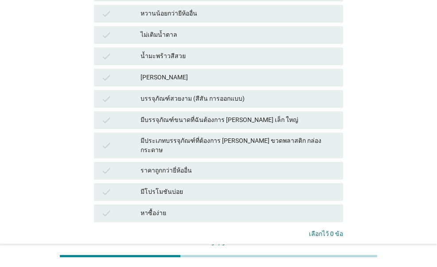
click at [201, 187] on div "มีโปรโมชันบ่อย" at bounding box center [239, 192] width 196 height 11
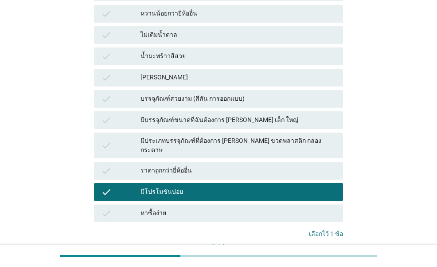
click at [315, 258] on div "คำถามต่อไป" at bounding box center [319, 262] width 33 height 9
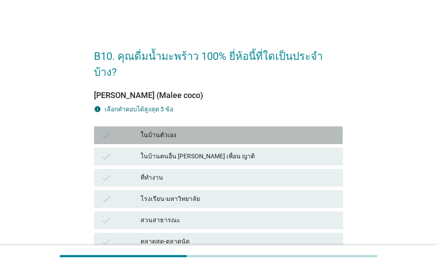
click at [218, 130] on div "ในบ้านตัวเอง" at bounding box center [239, 135] width 196 height 11
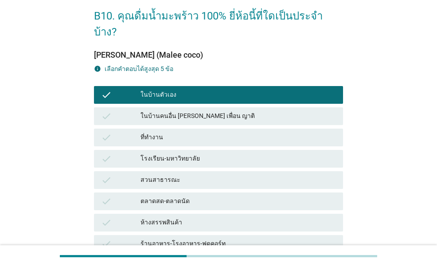
scroll to position [205, 0]
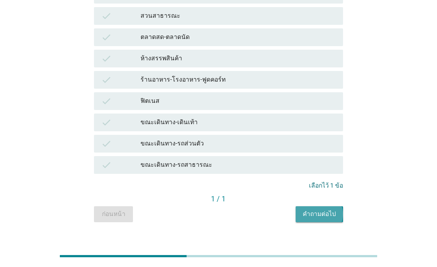
click at [324, 209] on div "คำถามต่อไป" at bounding box center [319, 213] width 33 height 9
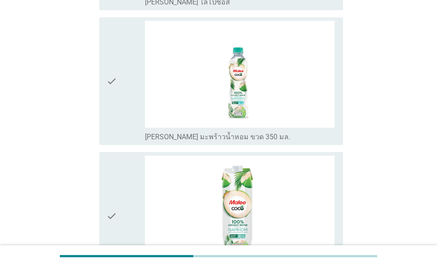
scroll to position [355, 0]
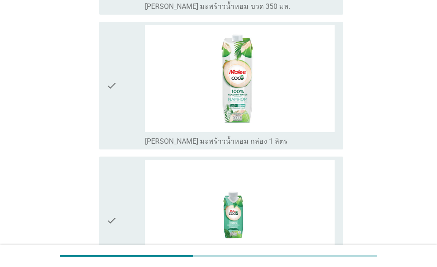
click at [128, 103] on div "check" at bounding box center [125, 85] width 38 height 121
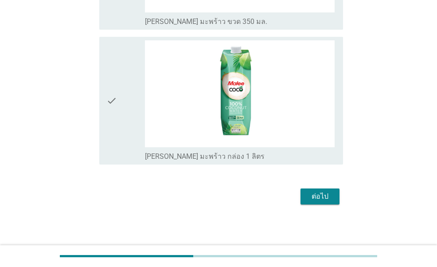
scroll to position [744, 0]
click at [317, 189] on button "ต่อไป" at bounding box center [320, 196] width 39 height 16
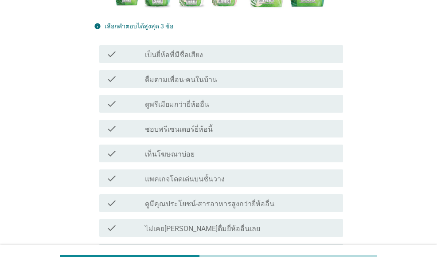
scroll to position [222, 0]
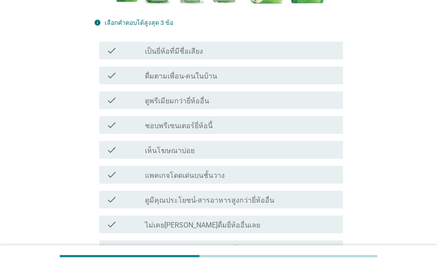
click at [205, 171] on label "แพคเกจโดดเด่นบนชั้นวาง" at bounding box center [185, 175] width 80 height 9
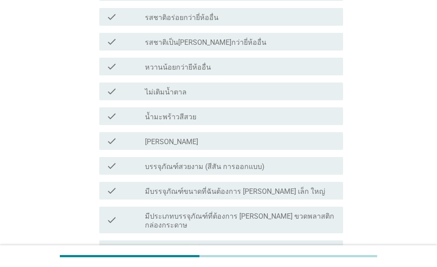
scroll to position [577, 0]
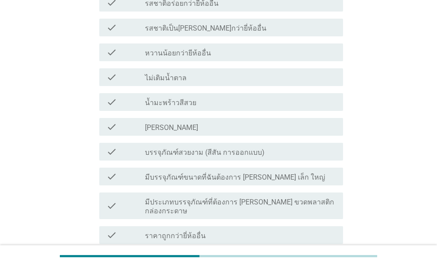
click at [207, 118] on div "check check_box_outline_blank [PERSON_NAME]" at bounding box center [221, 127] width 244 height 18
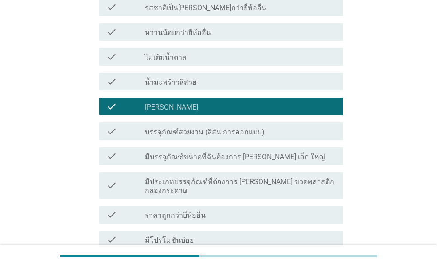
scroll to position [665, 0]
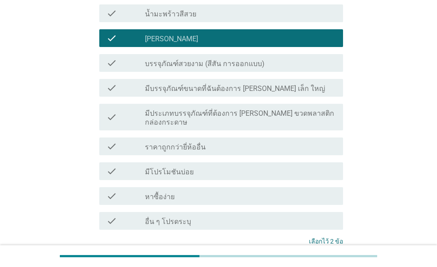
click at [216, 162] on div "check check_box_outline_blank มีโปรโมชันบ่อย" at bounding box center [221, 171] width 244 height 18
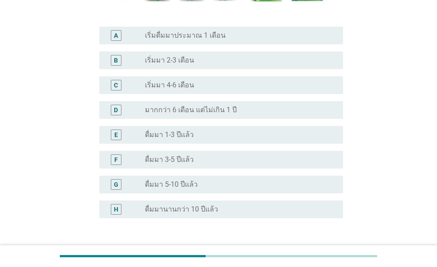
scroll to position [222, 0]
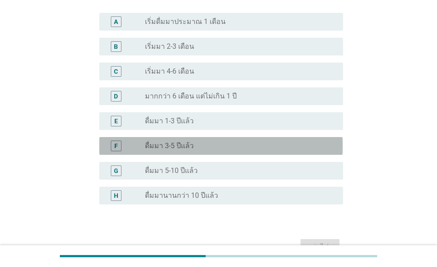
click at [196, 146] on div "radio_button_unchecked ดื่มมา 3-5 ปีแล้ว" at bounding box center [237, 146] width 184 height 9
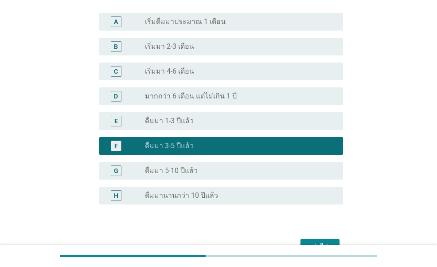
click at [310, 239] on div "ต่อไป" at bounding box center [218, 246] width 249 height 21
click at [309, 242] on div "ต่อไป" at bounding box center [320, 247] width 25 height 11
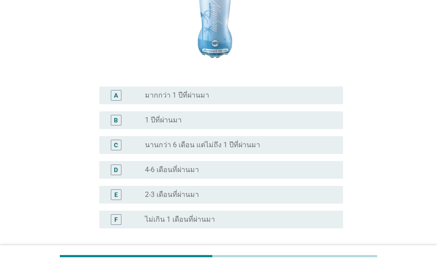
scroll to position [177, 0]
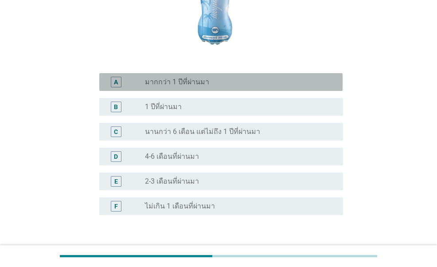
drag, startPoint x: 208, startPoint y: 63, endPoint x: 227, endPoint y: 97, distance: 39.0
click at [206, 78] on div "radio_button_unchecked มากกว่า 1 ปีที่ผ่านมา" at bounding box center [237, 82] width 184 height 9
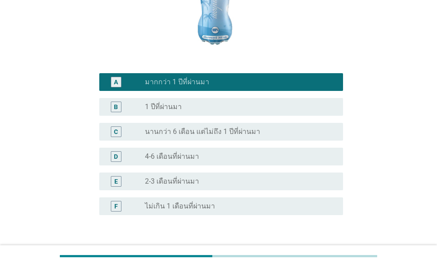
click at [311, 252] on div "ต่อไป" at bounding box center [320, 257] width 25 height 11
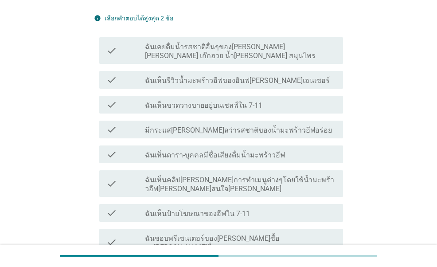
scroll to position [266, 0]
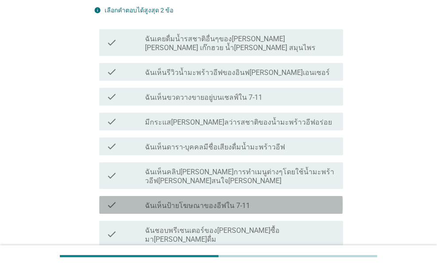
click at [236, 201] on label "ฉันเห็นป้ายโฆษณาของอีฟใน 7-11" at bounding box center [197, 205] width 105 height 9
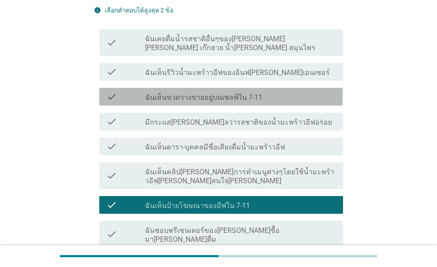
click at [251, 93] on label "ฉันเห็นขวดวางขายอยู่บนเชลฟ์ใน 7-11" at bounding box center [204, 97] width 118 height 9
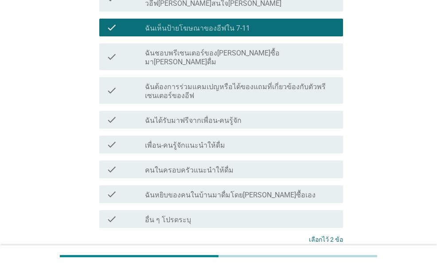
scroll to position [496, 0]
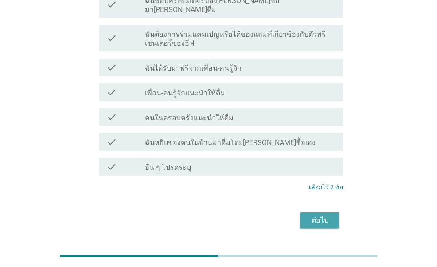
click at [314, 215] on div "ต่อไป" at bounding box center [320, 220] width 25 height 11
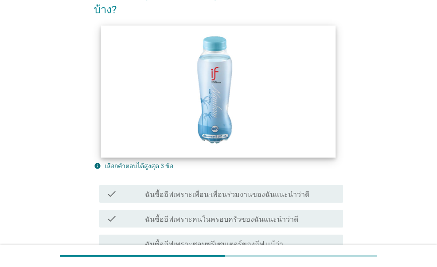
scroll to position [133, 0]
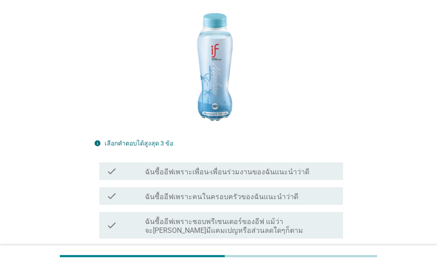
click at [62, 141] on div "I3. ต่อไปนี้เป็นเหตุผลที่คนต่างๆตัดสินใจเลือกดื่มน้ำมะพร้าวยี่ห้ออีฟในปัจจุบัน …" at bounding box center [218, 183] width 395 height 569
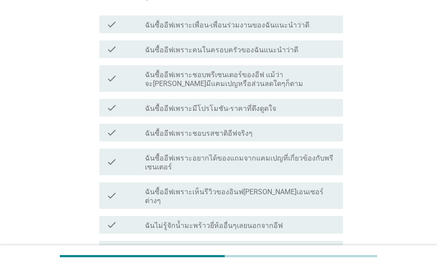
scroll to position [266, 0]
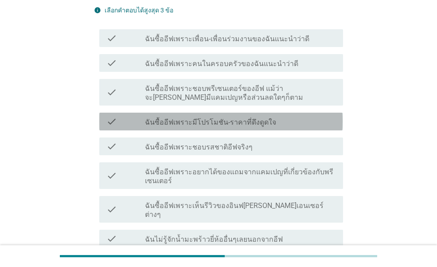
click at [182, 118] on label "ฉันซื้ออีฟเพราะมีโปรโมชัน-ราคาที่ดึงดูดใจ" at bounding box center [210, 122] width 131 height 9
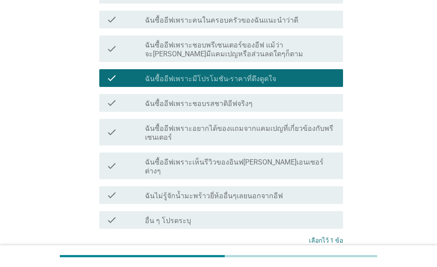
scroll to position [363, 0]
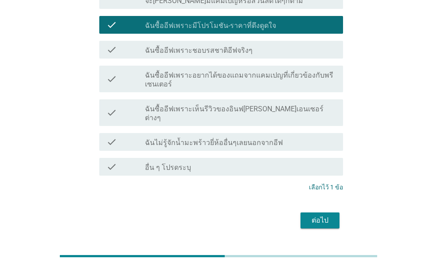
click at [316, 215] on div "ต่อไป" at bounding box center [320, 220] width 25 height 11
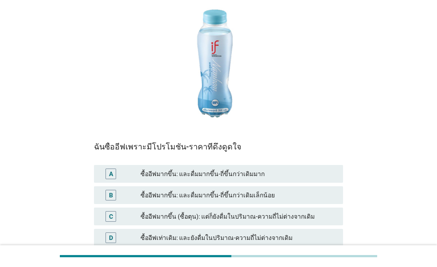
scroll to position [133, 0]
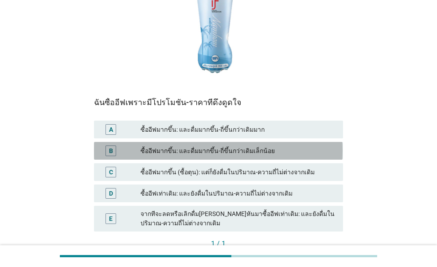
click at [219, 153] on div "ซื้ออีฟมากขึ้น: และดื่มมากขึ้น-ถี่ขึ้นกว่าเดิมเล็กน้อย" at bounding box center [239, 151] width 196 height 11
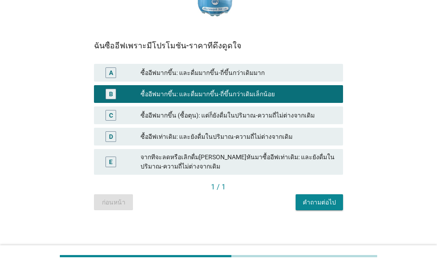
scroll to position [194, 0]
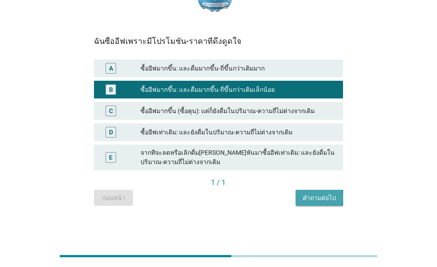
click at [327, 195] on div "คำถามต่อไป" at bounding box center [319, 197] width 33 height 9
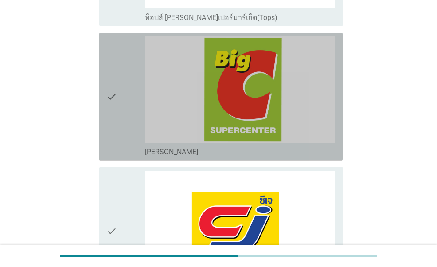
click at [136, 124] on div "check" at bounding box center [125, 96] width 38 height 121
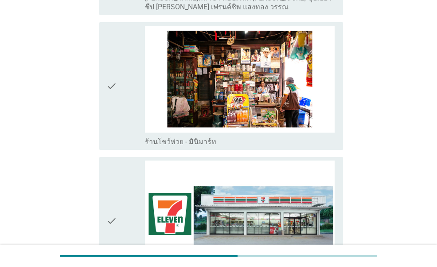
scroll to position [1730, 0]
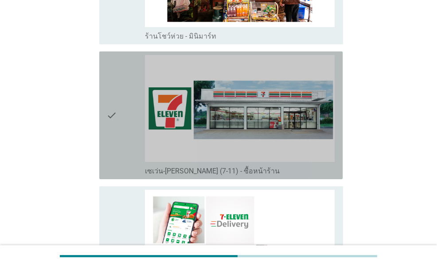
click at [119, 107] on div "check" at bounding box center [125, 115] width 38 height 121
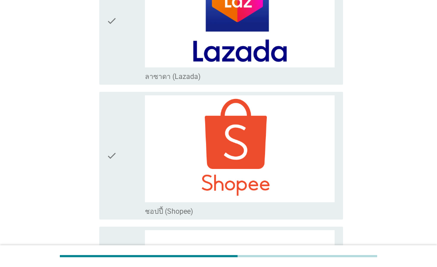
scroll to position [2565, 0]
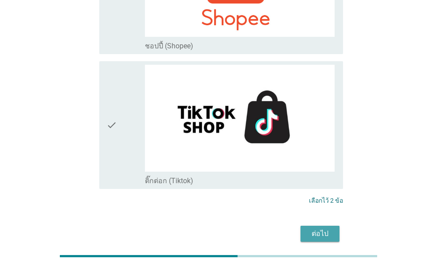
click at [330, 228] on div "ต่อไป" at bounding box center [320, 233] width 25 height 11
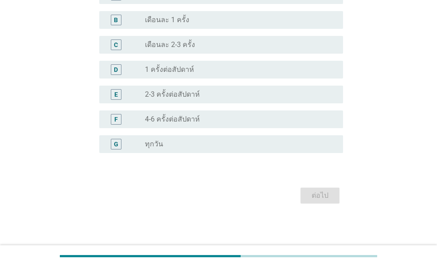
scroll to position [0, 0]
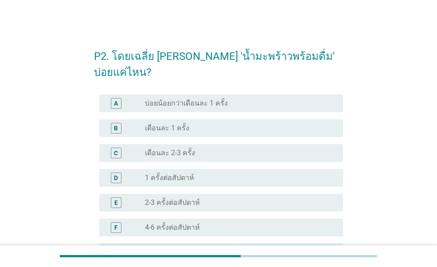
click at [66, 109] on div "P2. โดยเฉลี่ย [PERSON_NAME] 'น้ำมะพร้าวพร้อมดื่ม' บ่อยแค่ไหน? A radio_button_un…" at bounding box center [218, 176] width 395 height 289
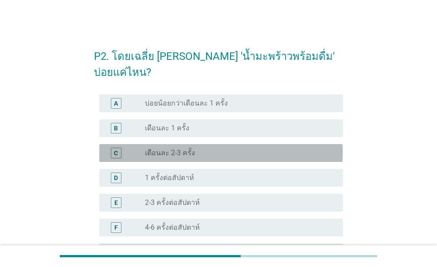
click at [216, 149] on div "radio_button_unchecked เดือนละ 2-3 ครั้ง" at bounding box center [237, 153] width 184 height 9
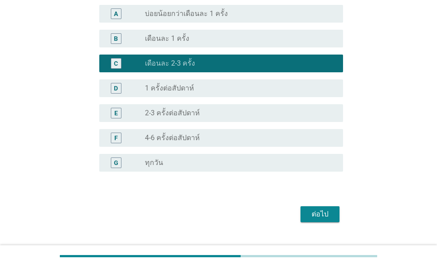
scroll to position [92, 0]
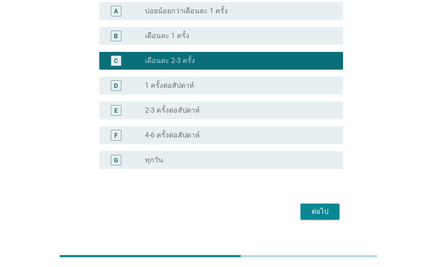
click at [320, 206] on div "ต่อไป" at bounding box center [320, 211] width 25 height 11
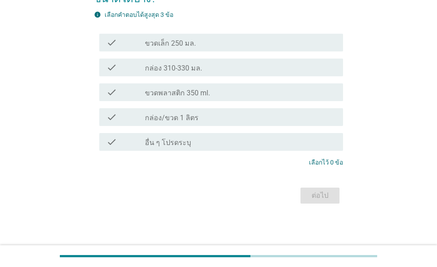
scroll to position [0, 0]
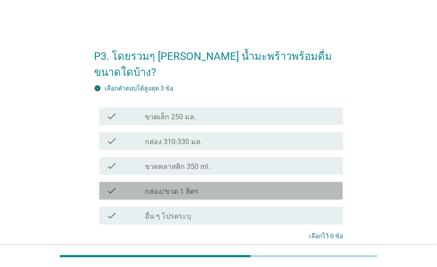
click at [221, 185] on div "check_box_outline_blank กล่อง/ขวด 1 ลิตร" at bounding box center [240, 190] width 191 height 11
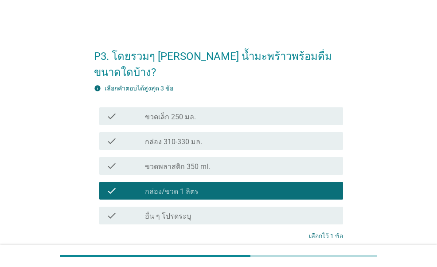
click at [229, 111] on div "check_box_outline_blank ขวดเล็ก 250 มล." at bounding box center [240, 116] width 191 height 11
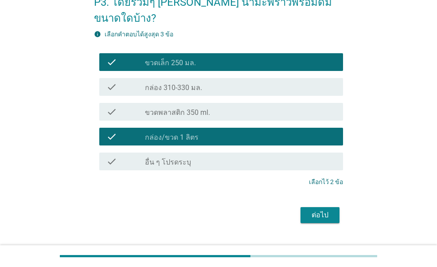
scroll to position [58, 0]
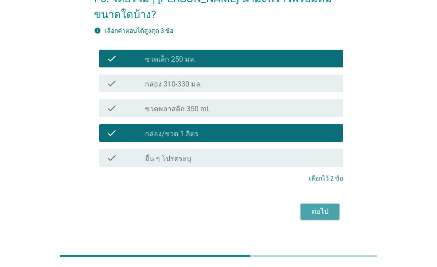
click at [313, 206] on div "ต่อไป" at bounding box center [320, 211] width 25 height 11
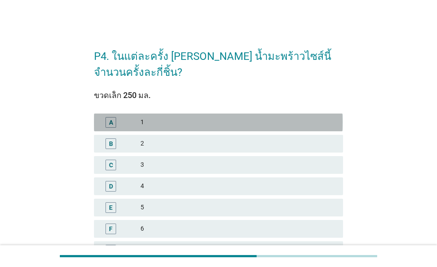
click at [220, 124] on div "1" at bounding box center [239, 122] width 196 height 11
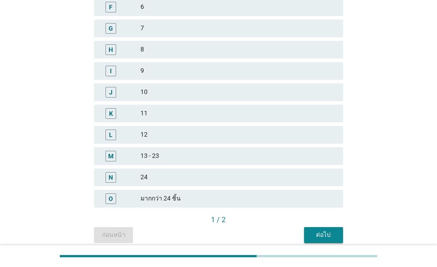
scroll to position [259, 0]
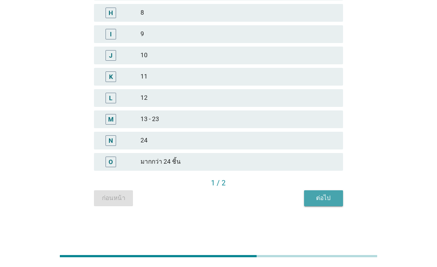
click at [313, 198] on div "ต่อไป" at bounding box center [323, 197] width 25 height 9
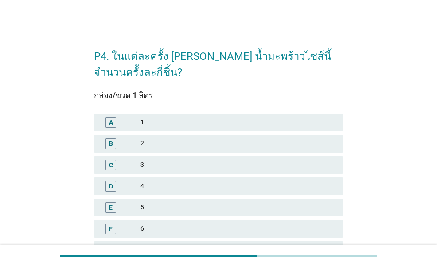
click at [207, 141] on div "2" at bounding box center [239, 143] width 196 height 11
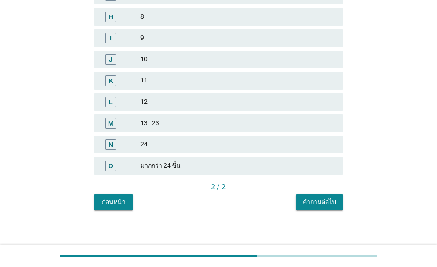
scroll to position [259, 0]
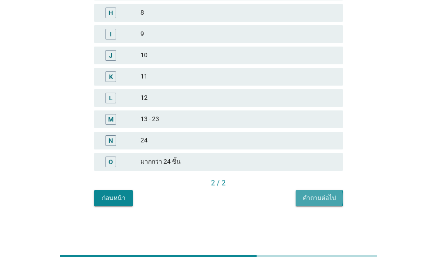
click at [310, 196] on div "คำถามต่อไป" at bounding box center [319, 197] width 33 height 9
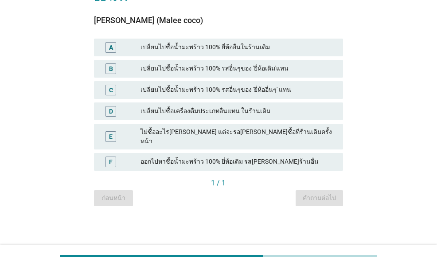
scroll to position [0, 0]
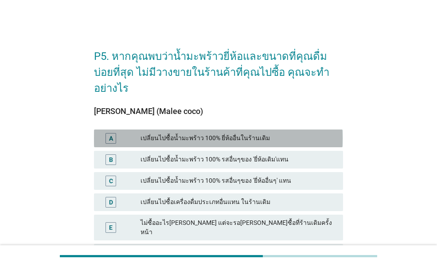
click at [247, 133] on div "เปลี่ยนไปซื้อน้ำมะพร้าว 100% ยี่ห้ออื่นในร้านเดิม" at bounding box center [239, 138] width 196 height 11
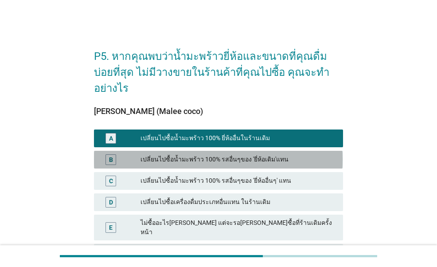
click at [232, 151] on div "B เปลี่ยนไปซื้อน้ำมะพร้าว 100% รสอื่นๆของ 'ยี่ห้อเดิม'แทน" at bounding box center [218, 160] width 249 height 18
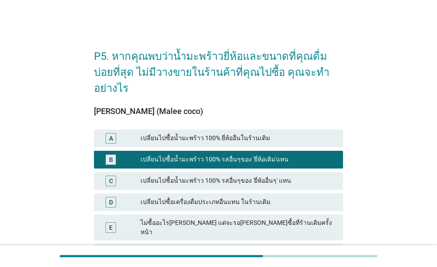
click at [238, 133] on div "เปลี่ยนไปซื้อน้ำมะพร้าว 100% ยี่ห้ออื่นในร้านเดิม" at bounding box center [239, 138] width 196 height 11
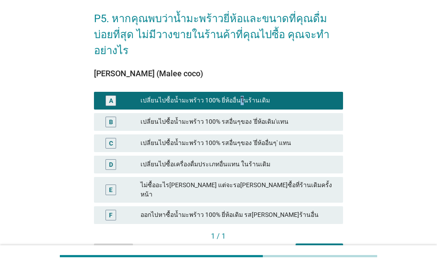
scroll to position [67, 0]
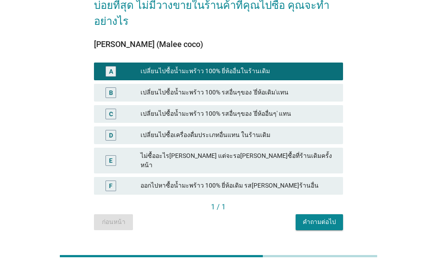
click at [310, 202] on div "1 / 1" at bounding box center [218, 208] width 249 height 12
click at [308, 214] on button "คำถามต่อไป" at bounding box center [319, 222] width 47 height 16
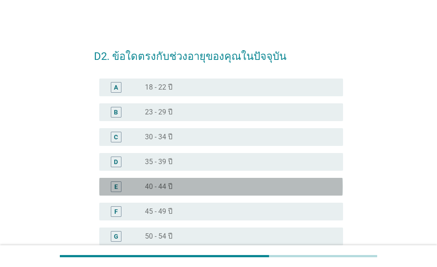
click at [170, 188] on label "40 - 44 ปี" at bounding box center [159, 186] width 28 height 9
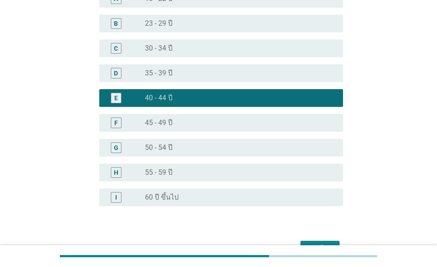
scroll to position [142, 0]
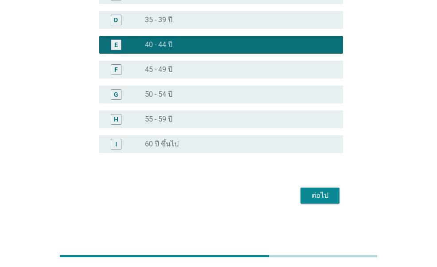
click at [314, 197] on div "ต่อไป" at bounding box center [320, 195] width 25 height 11
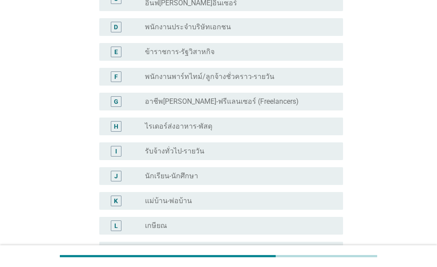
scroll to position [0, 0]
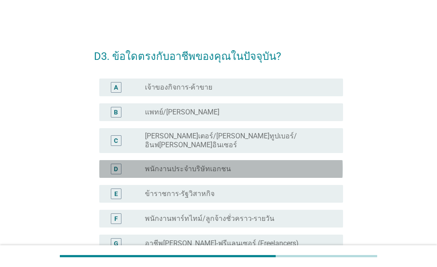
drag, startPoint x: 190, startPoint y: 163, endPoint x: 191, endPoint y: 157, distance: 5.4
click at [191, 165] on label "พนักงานประจำบริษัทเอกชน" at bounding box center [188, 169] width 86 height 9
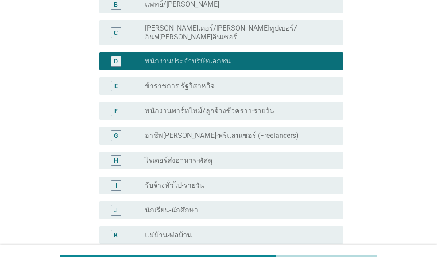
scroll to position [222, 0]
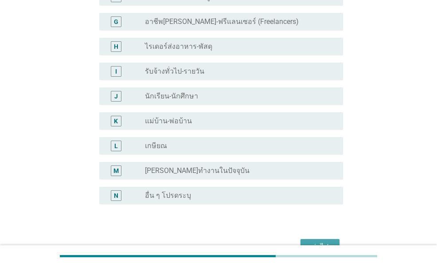
click at [319, 242] on div "ต่อไป" at bounding box center [320, 247] width 25 height 11
